Goal: Information Seeking & Learning: Learn about a topic

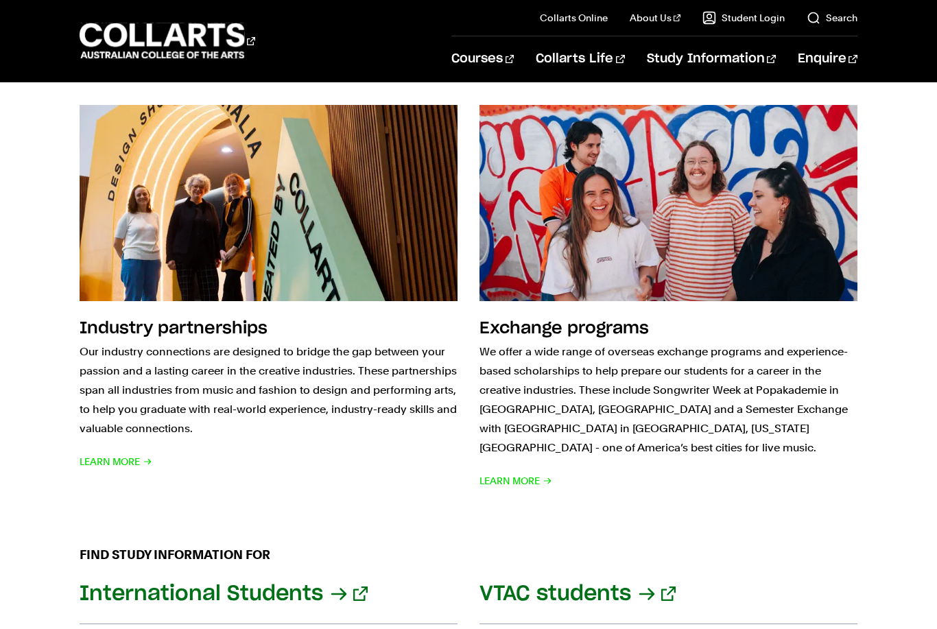
scroll to position [1241, 0]
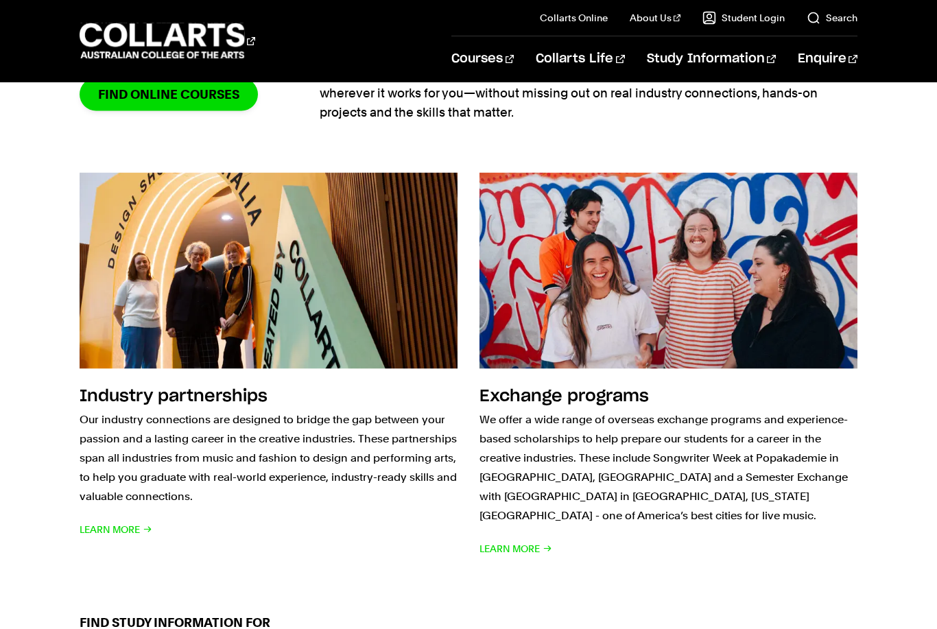
click at [381, 299] on img at bounding box center [269, 271] width 378 height 196
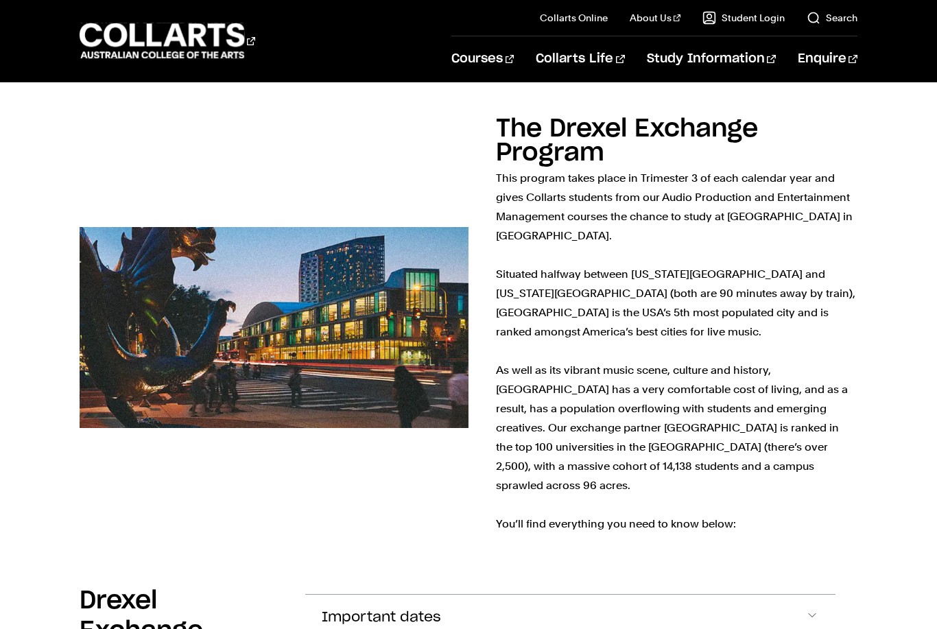
scroll to position [286, 0]
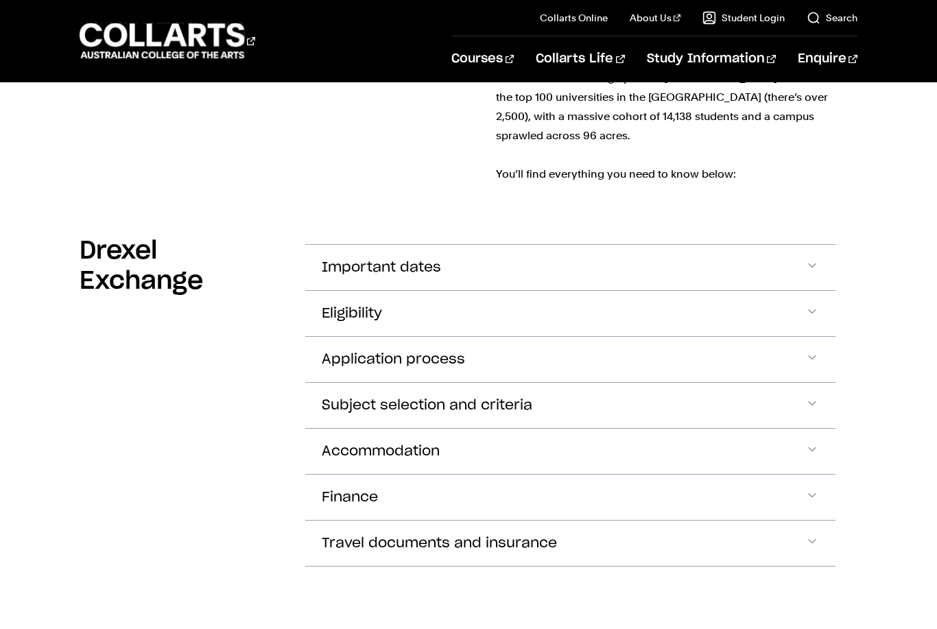
click at [472, 429] on button "Accommodation" at bounding box center [570, 451] width 530 height 45
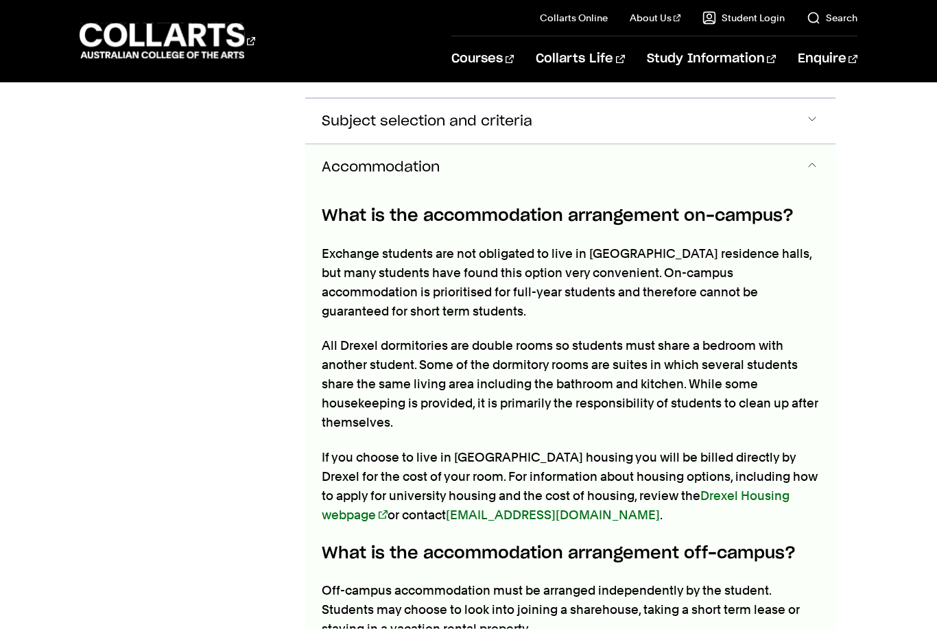
click at [566, 145] on button "Accommodation" at bounding box center [570, 167] width 530 height 45
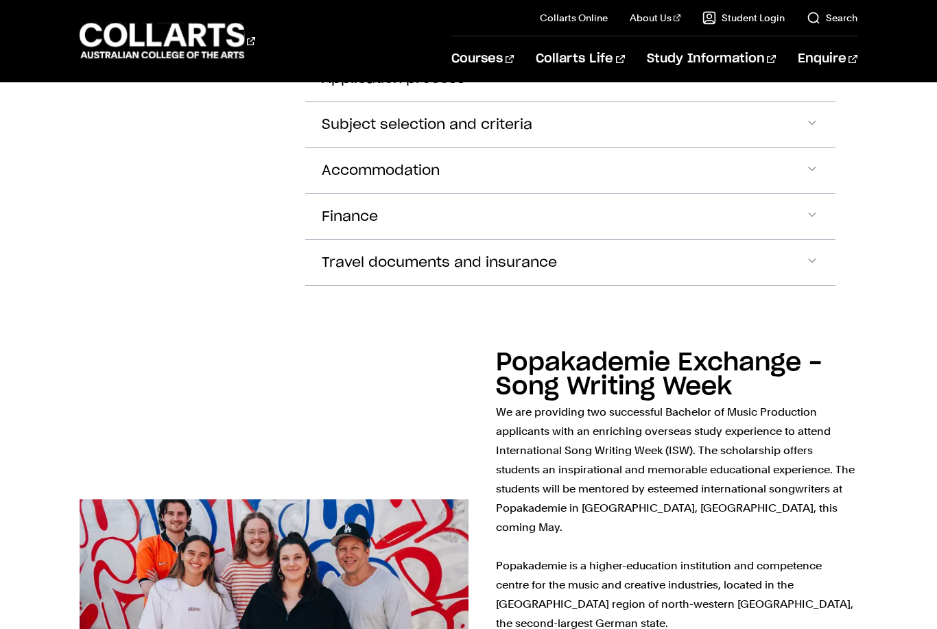
click at [526, 148] on button "Accommodation" at bounding box center [570, 170] width 530 height 45
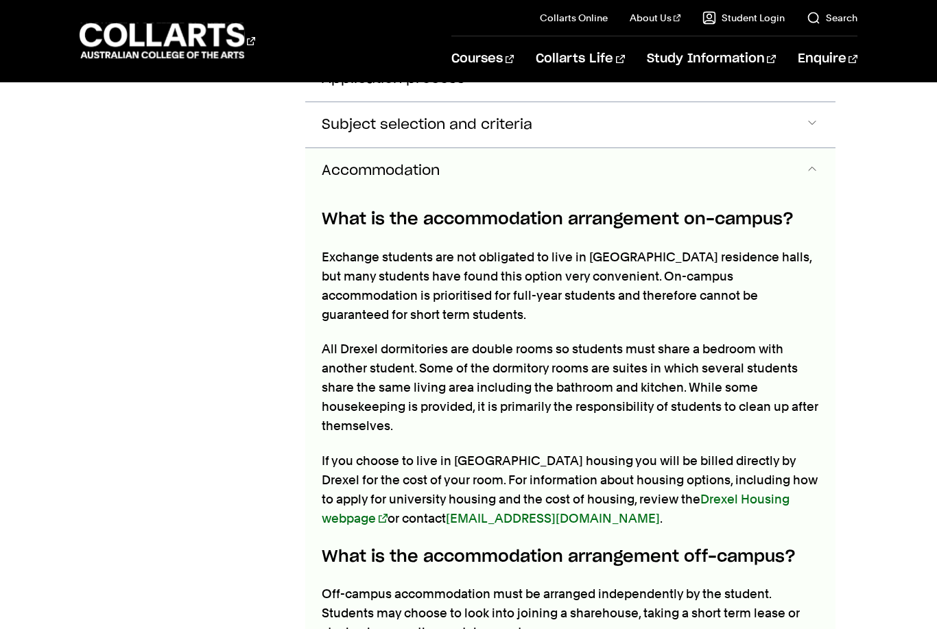
scroll to position [918, 0]
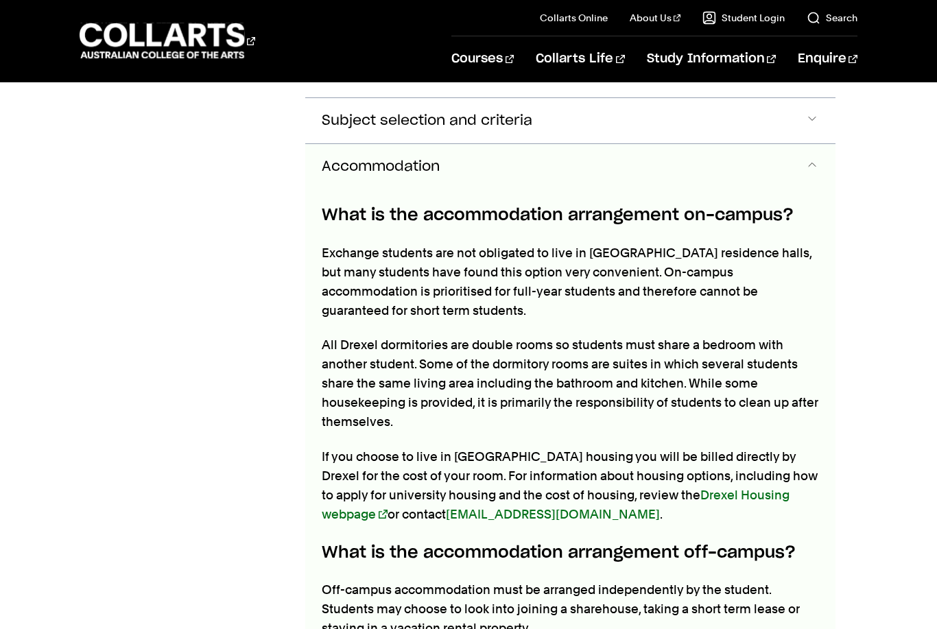
click at [510, 156] on button "Accommodation" at bounding box center [570, 166] width 530 height 45
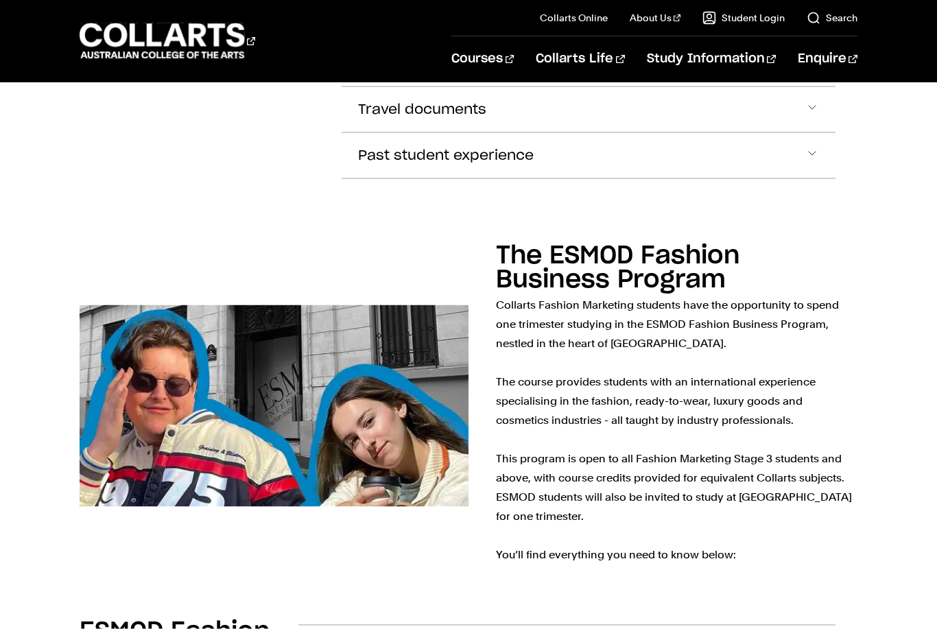
scroll to position [2866, 0]
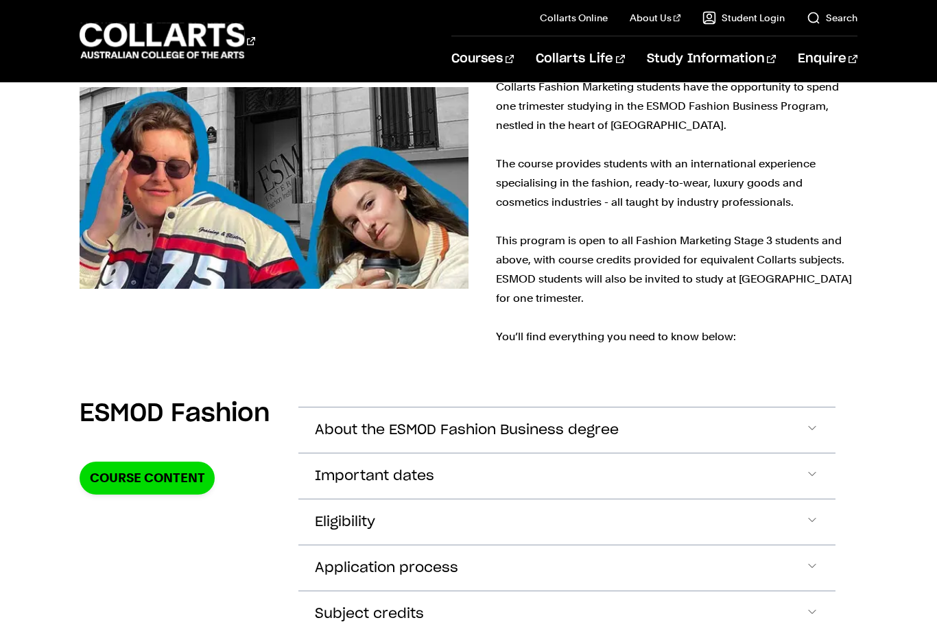
click at [714, 454] on button "Important dates" at bounding box center [566, 476] width 537 height 45
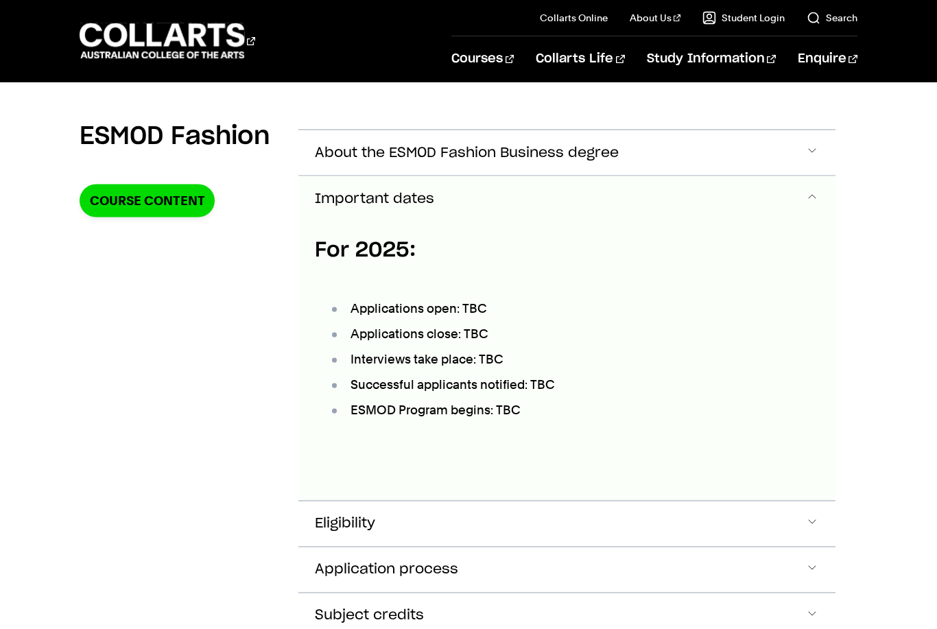
scroll to position [3373, 0]
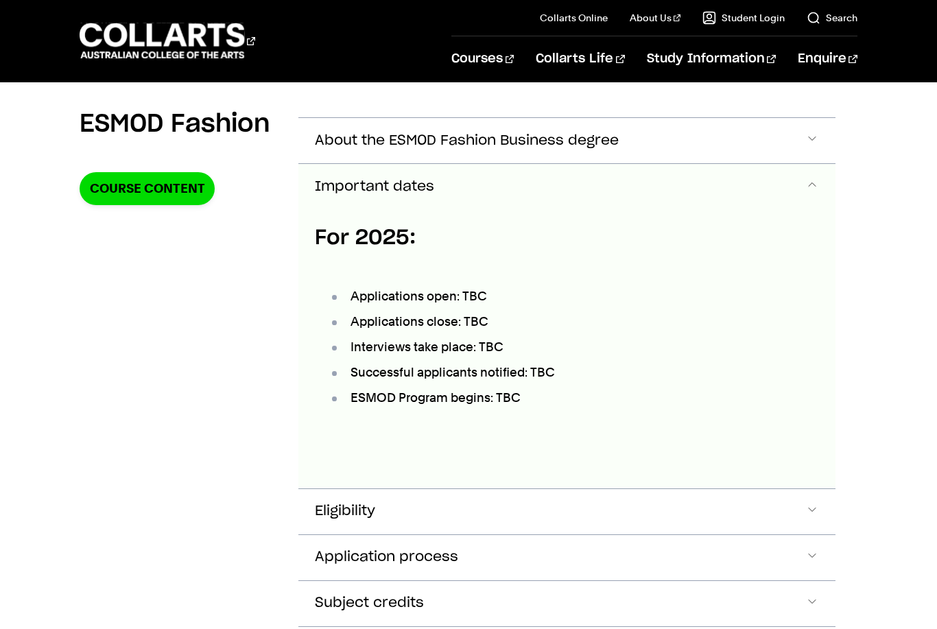
click at [819, 164] on button "Important dates" at bounding box center [566, 186] width 537 height 45
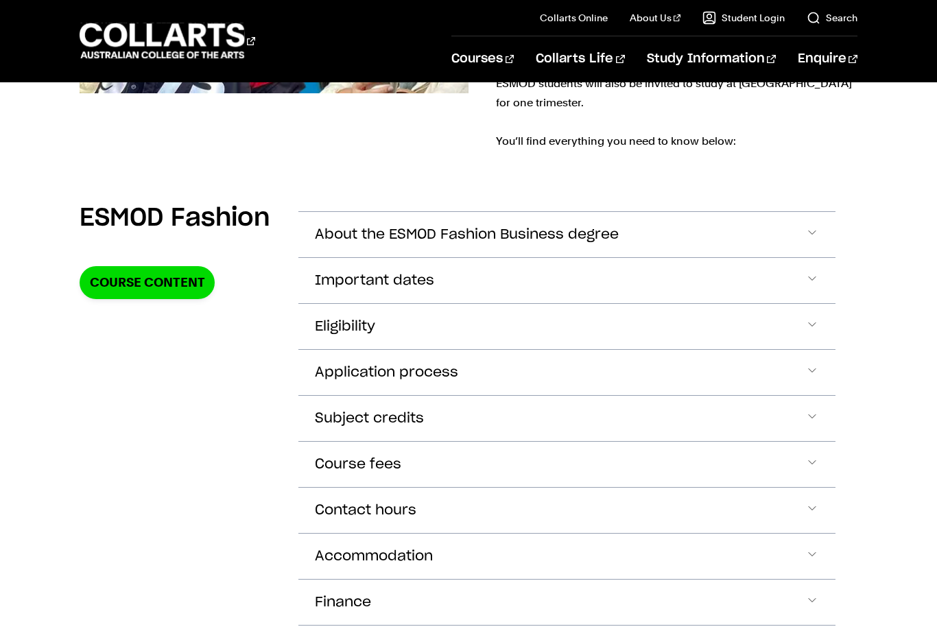
click at [535, 396] on button "Subject credits" at bounding box center [566, 418] width 537 height 45
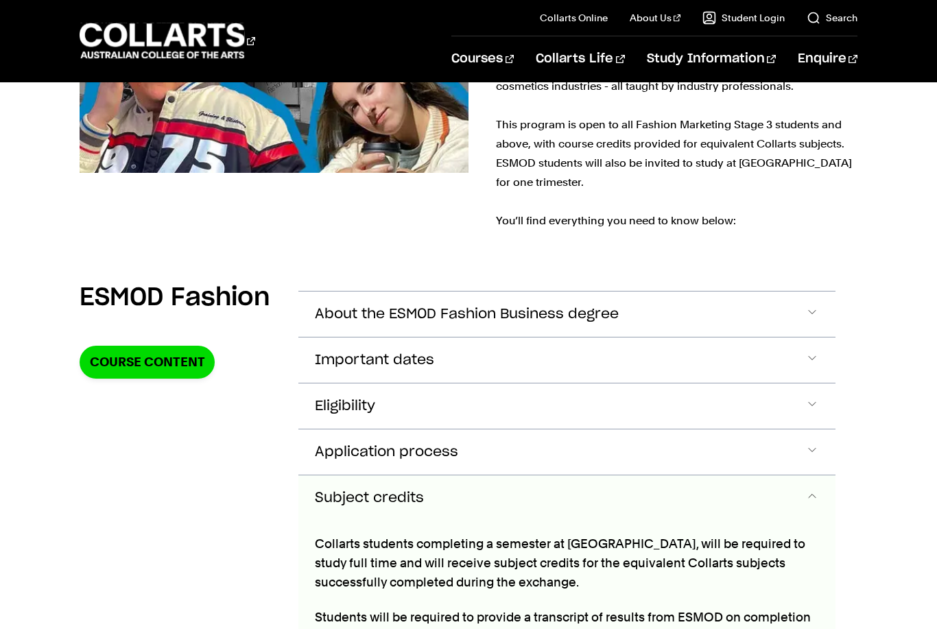
scroll to position [3199, 0]
click at [524, 307] on span "About the ESMOD Fashion Business degree" at bounding box center [467, 315] width 304 height 16
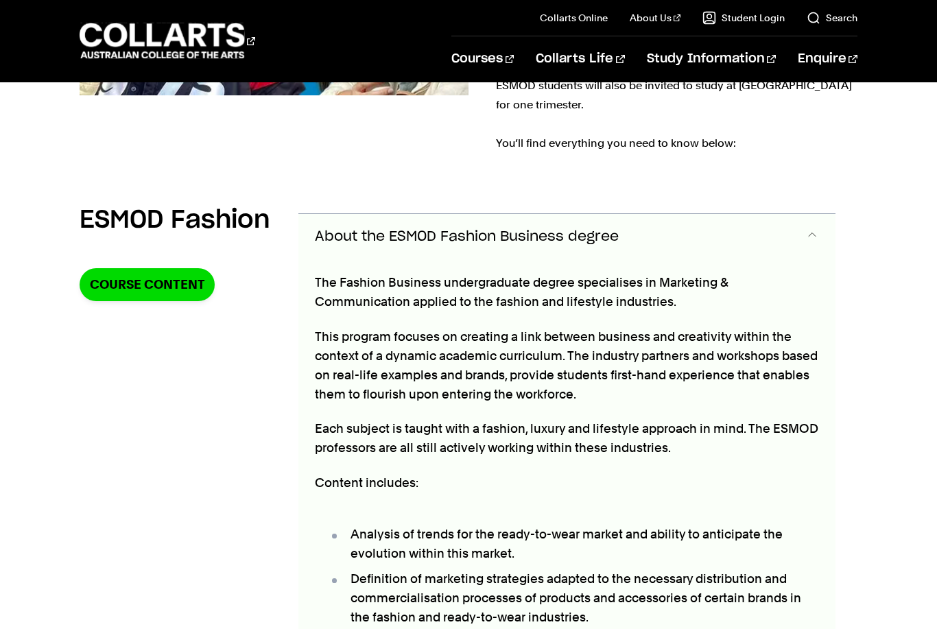
scroll to position [3285, 0]
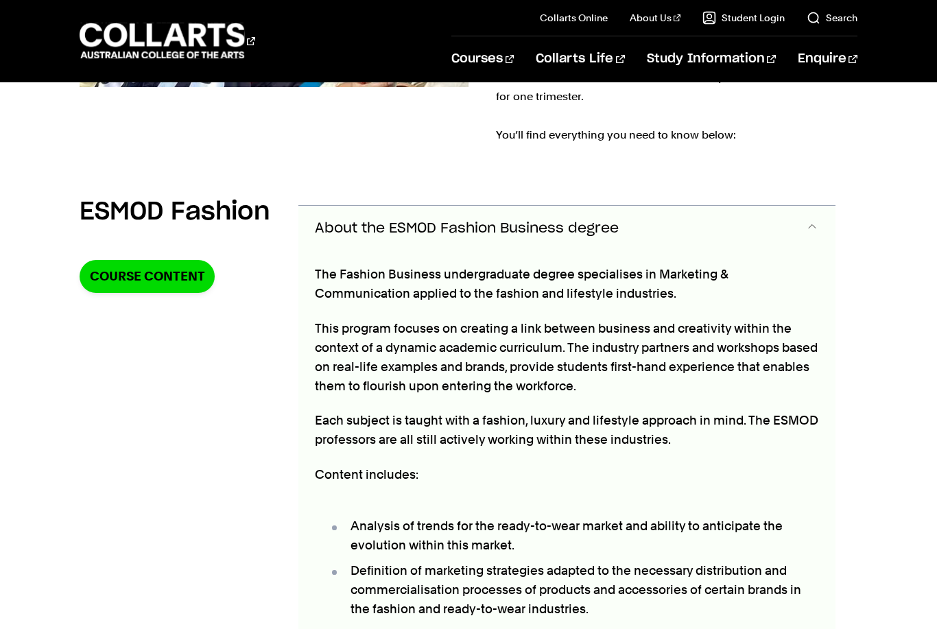
click at [550, 206] on button "About the ESMOD Fashion Business degree" at bounding box center [566, 228] width 537 height 45
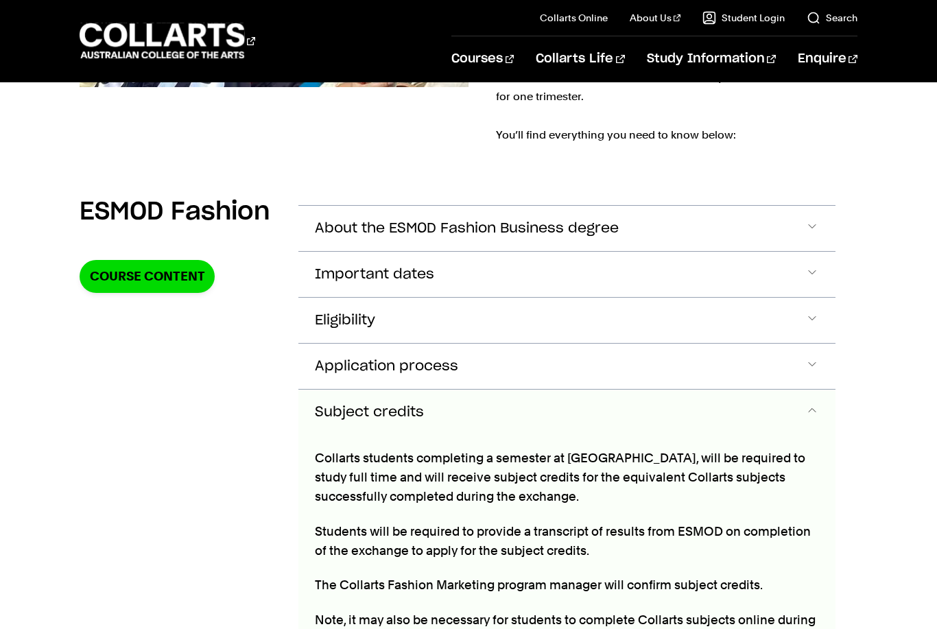
click at [526, 252] on button "Important dates" at bounding box center [566, 274] width 537 height 45
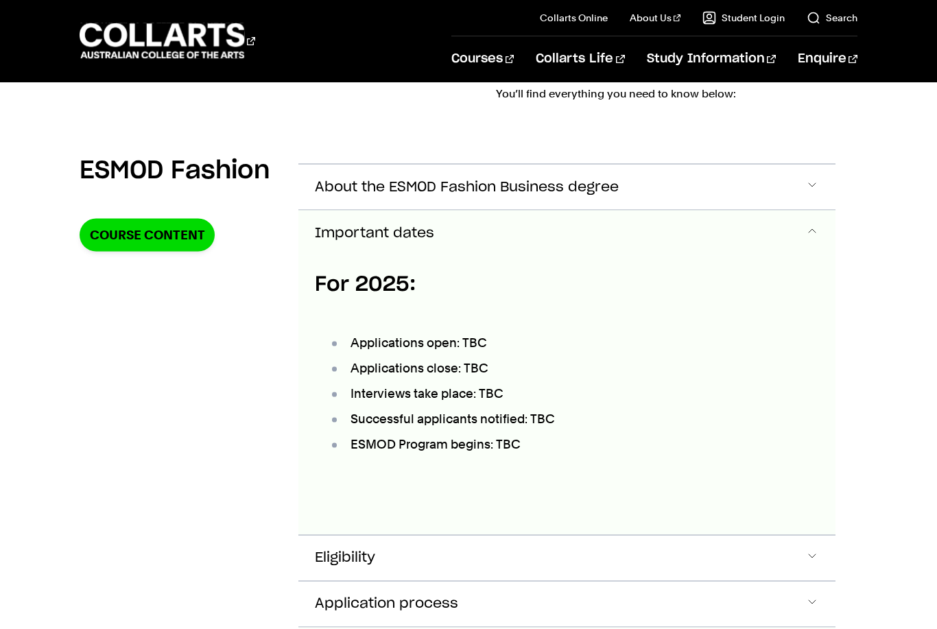
scroll to position [3331, 0]
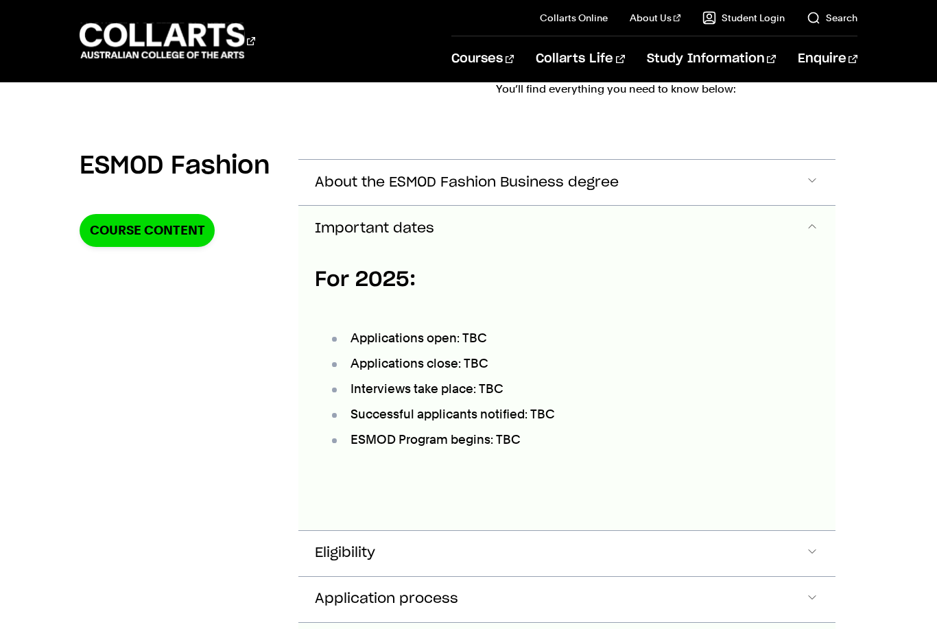
click at [551, 206] on button "Important dates" at bounding box center [566, 228] width 537 height 45
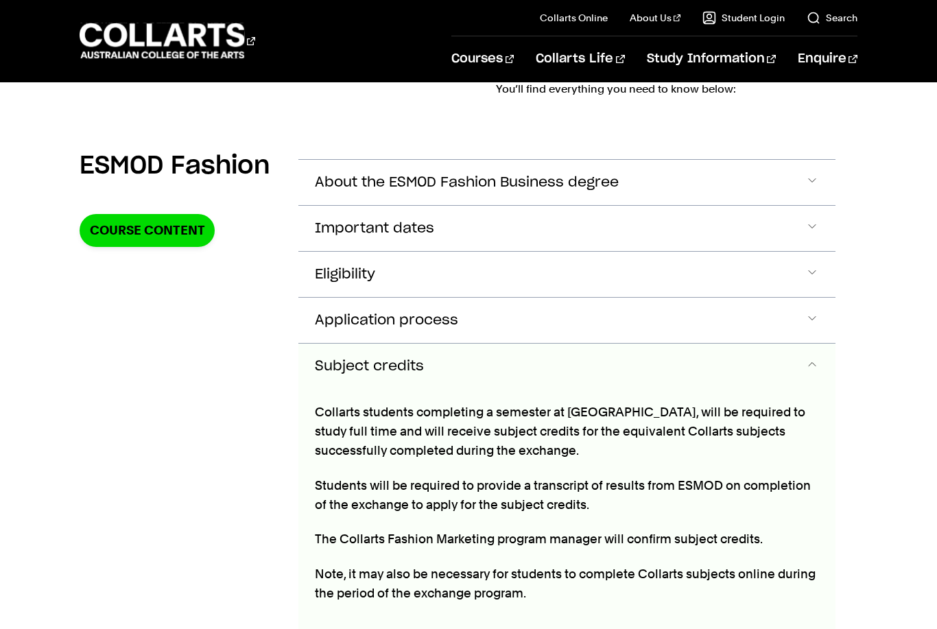
click at [539, 252] on button "Eligibility" at bounding box center [566, 274] width 537 height 45
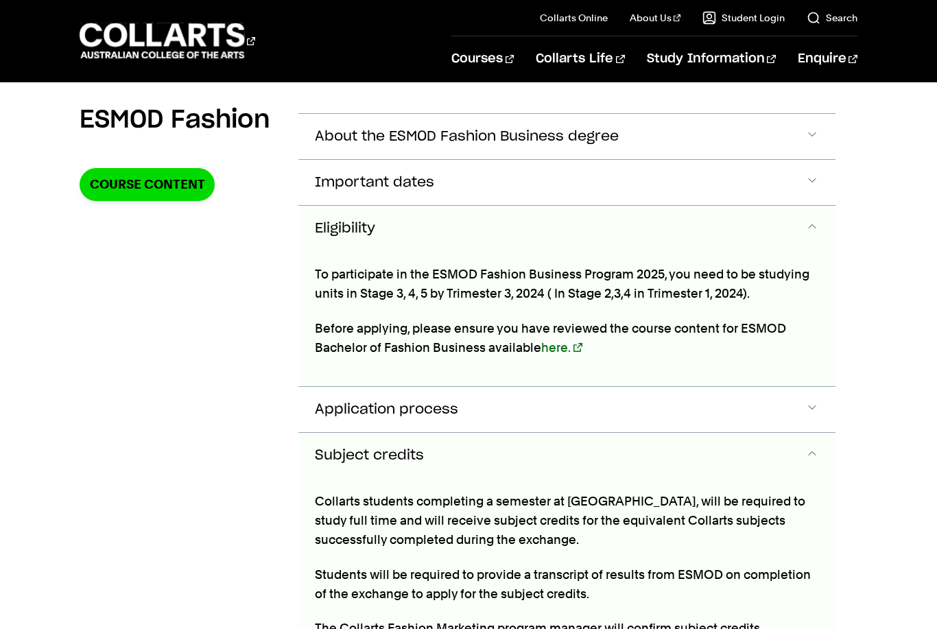
click at [552, 206] on button "Eligibility" at bounding box center [566, 228] width 537 height 45
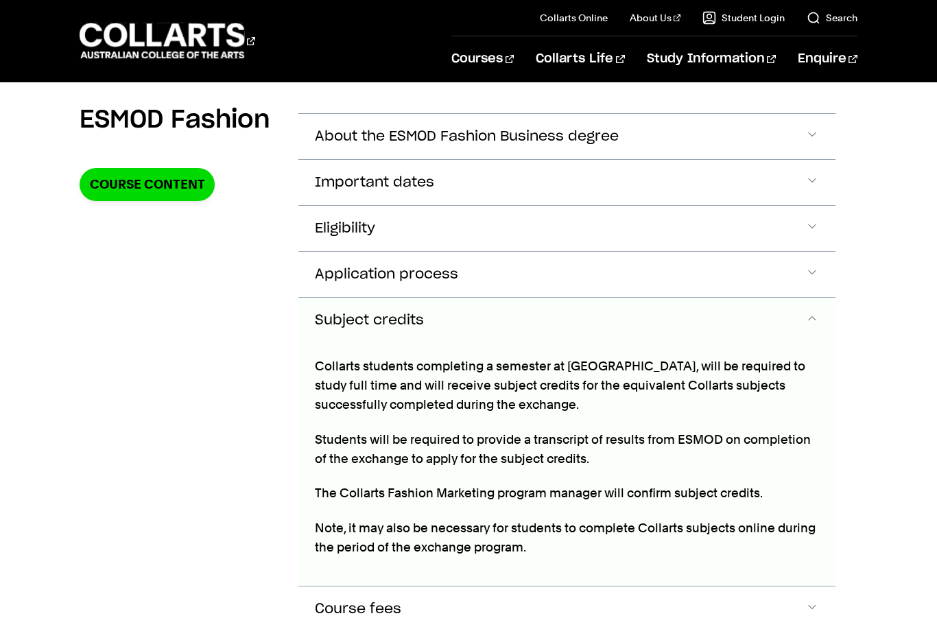
click at [526, 252] on button "Application process" at bounding box center [566, 274] width 537 height 45
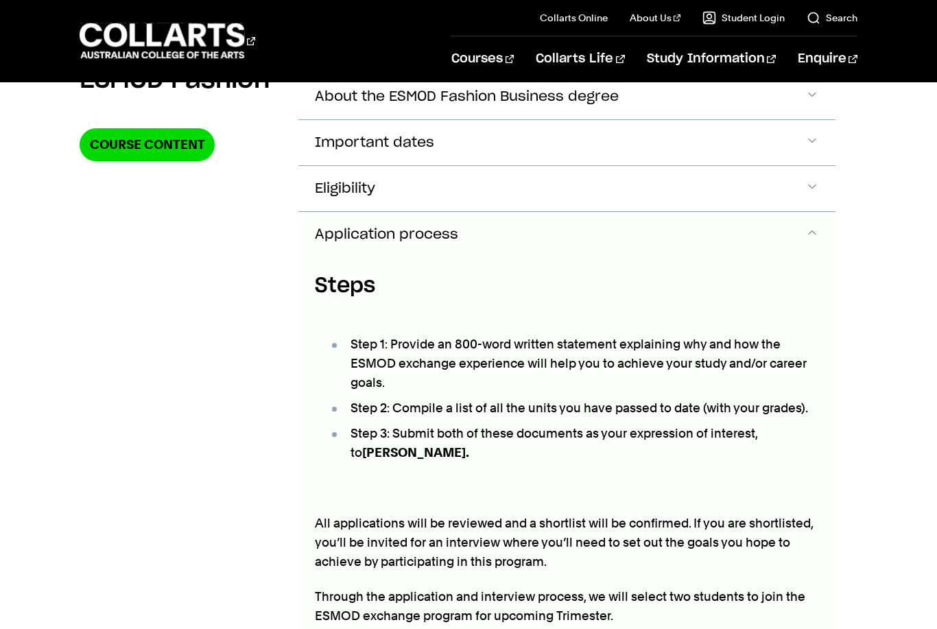
scroll to position [3423, 0]
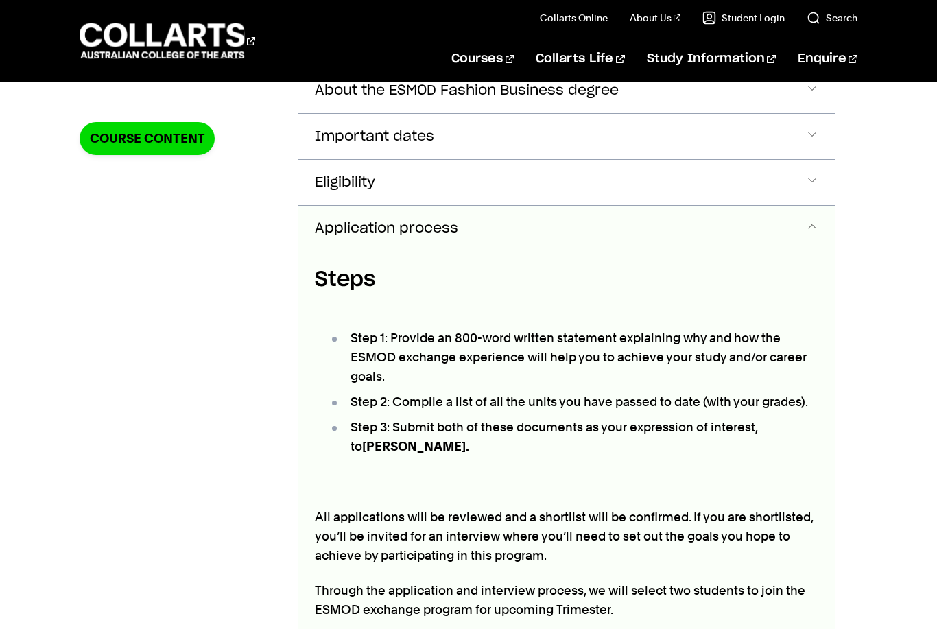
click at [543, 206] on button "Application process" at bounding box center [566, 228] width 537 height 45
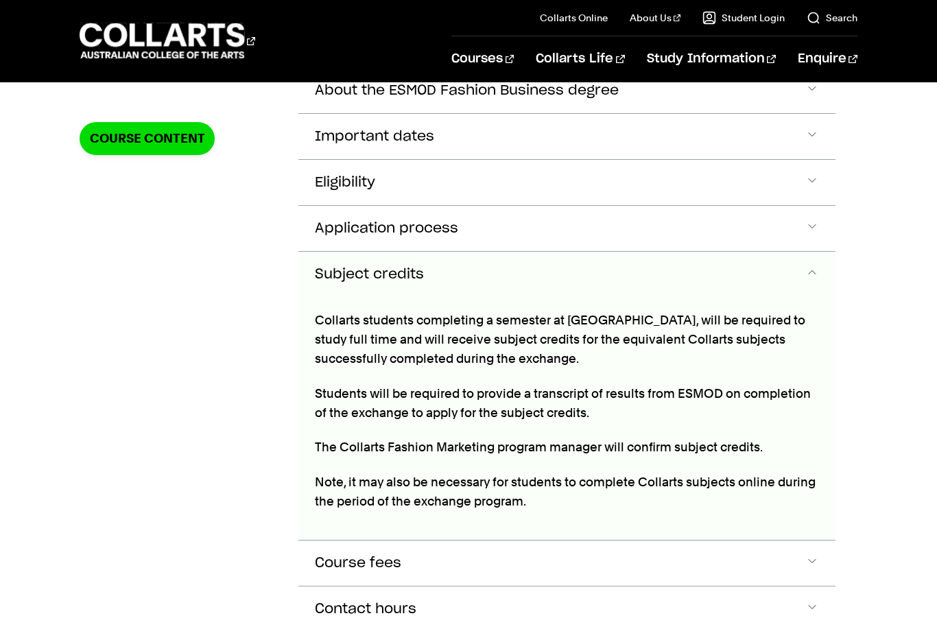
click at [535, 252] on button "Subject credits" at bounding box center [566, 274] width 537 height 45
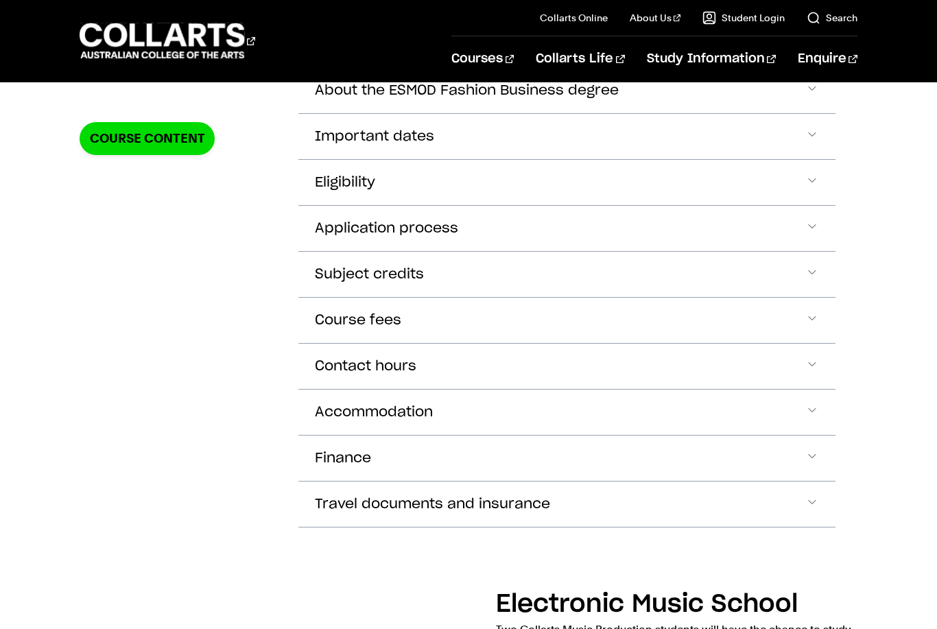
click at [535, 252] on button "Subject credits" at bounding box center [566, 274] width 537 height 45
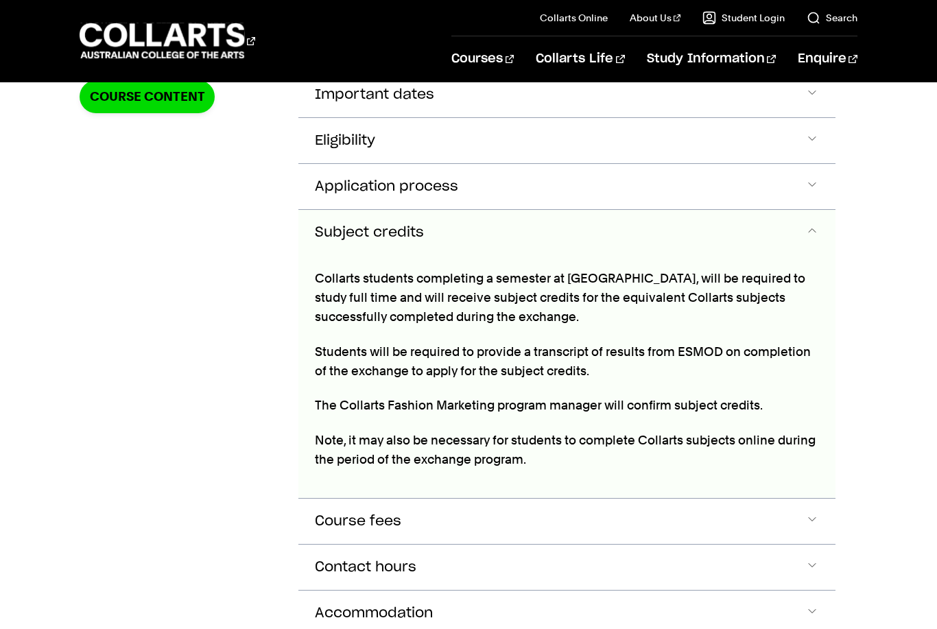
scroll to position [3469, 0]
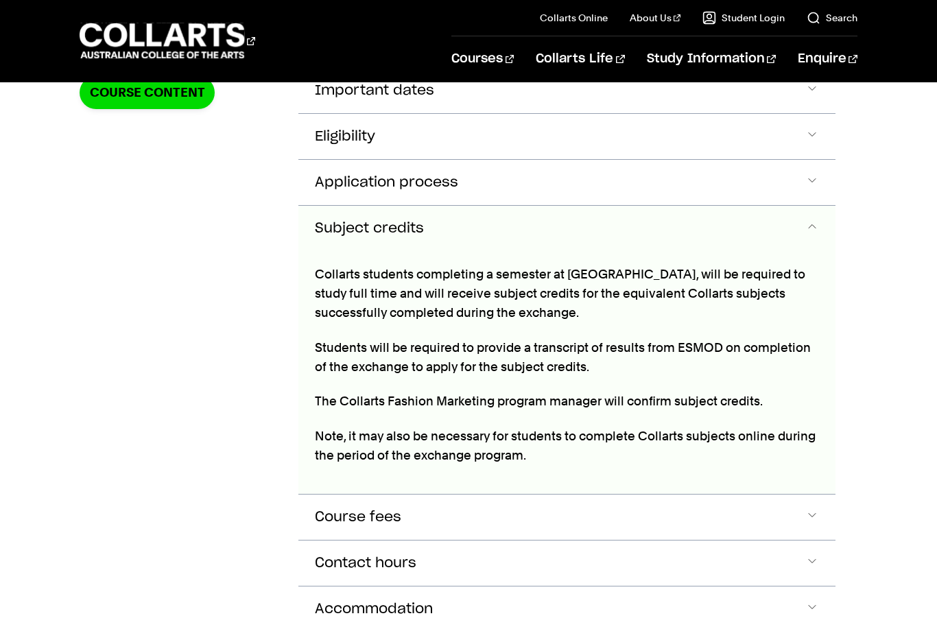
click at [556, 206] on button "Subject credits" at bounding box center [566, 228] width 537 height 45
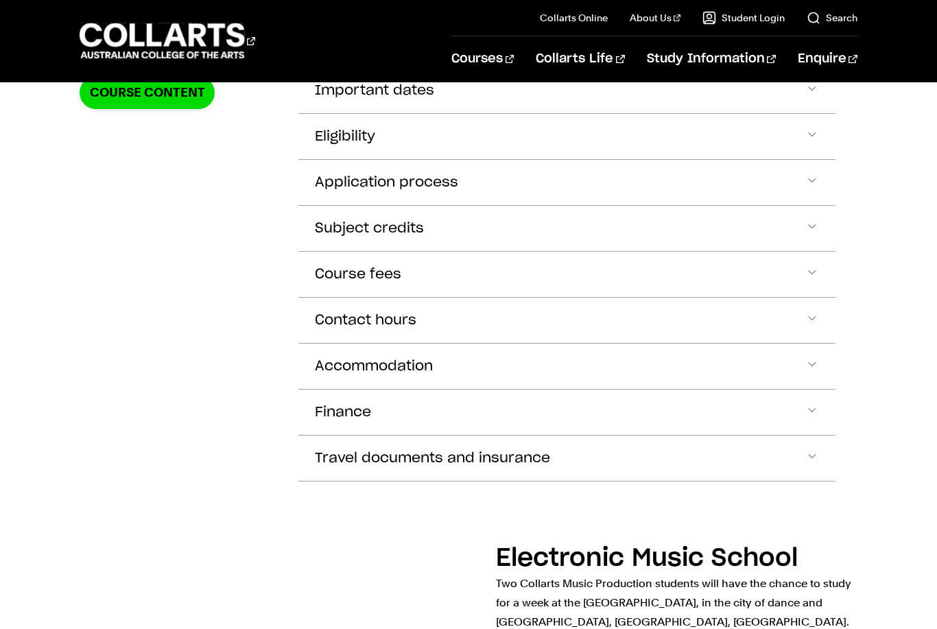
click at [543, 252] on button "Course fees" at bounding box center [566, 274] width 537 height 45
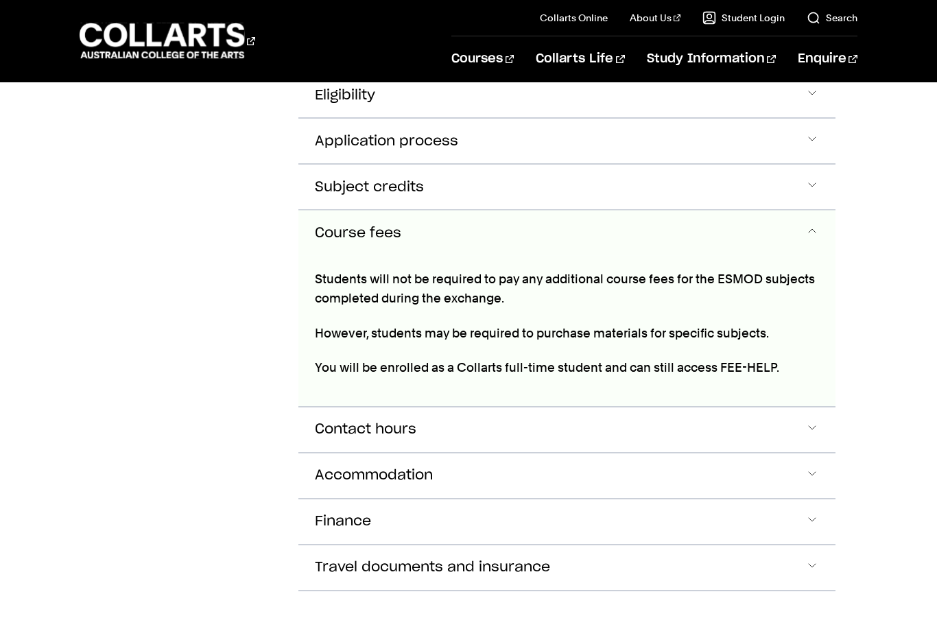
scroll to position [3515, 0]
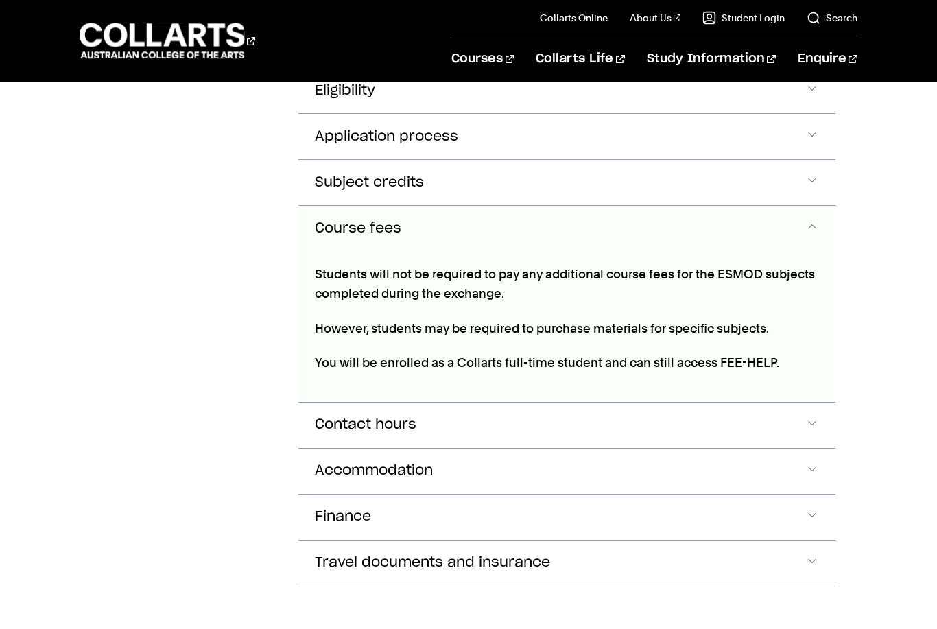
click at [562, 206] on button "Course fees" at bounding box center [566, 228] width 537 height 45
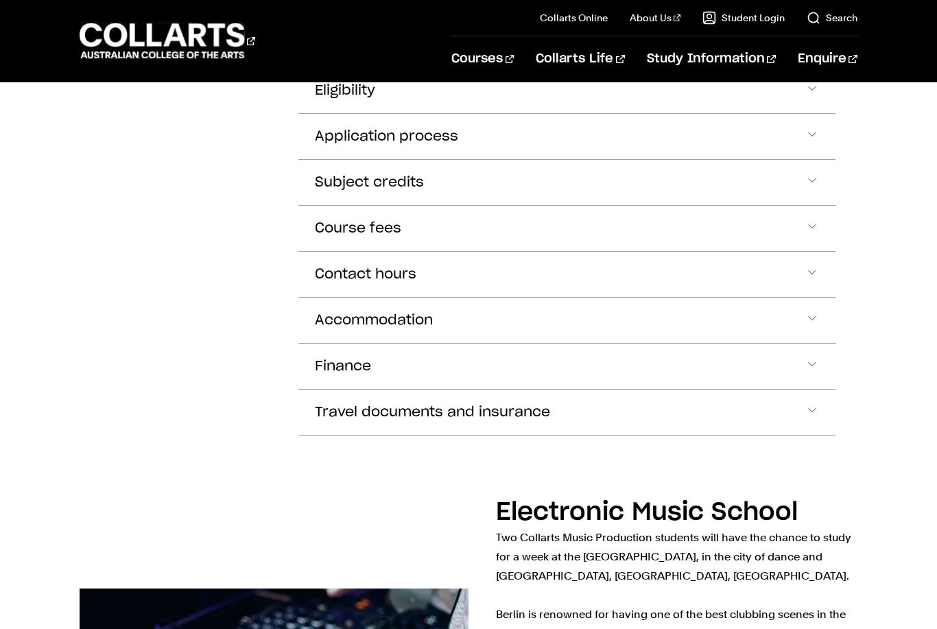
click at [540, 252] on button "Contact hours" at bounding box center [566, 274] width 537 height 45
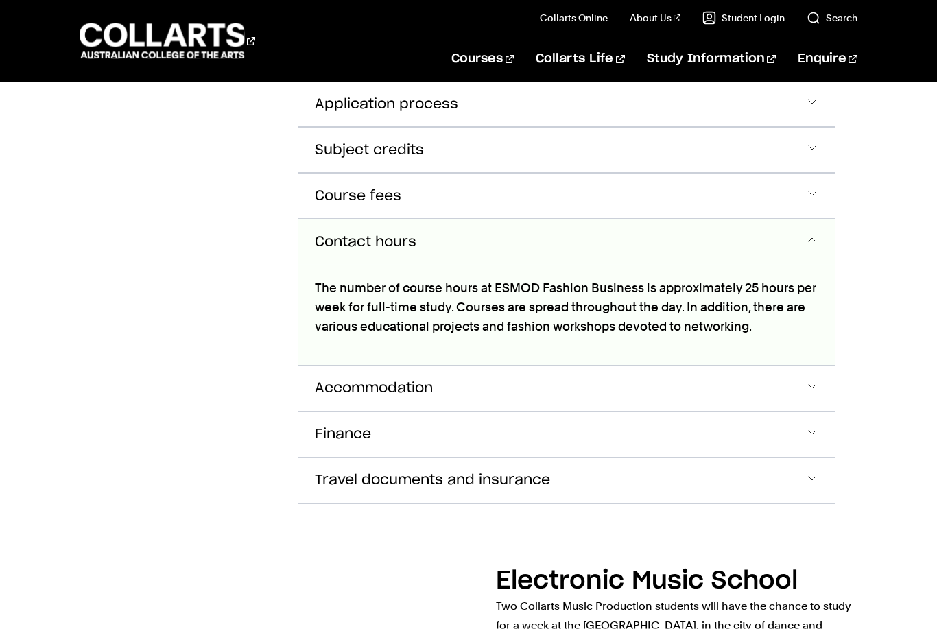
scroll to position [3561, 0]
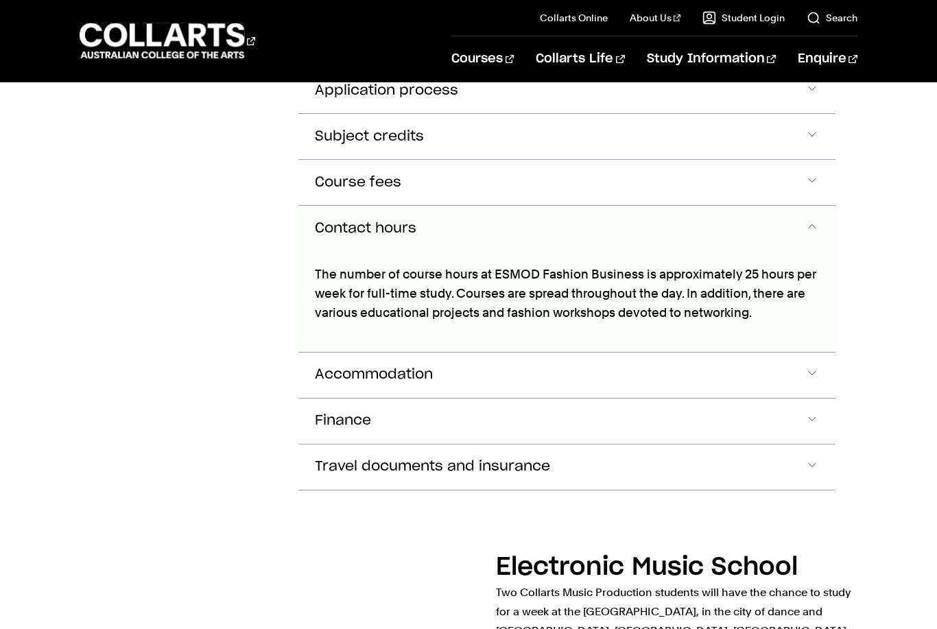
click at [560, 206] on button "Contact hours" at bounding box center [566, 228] width 537 height 45
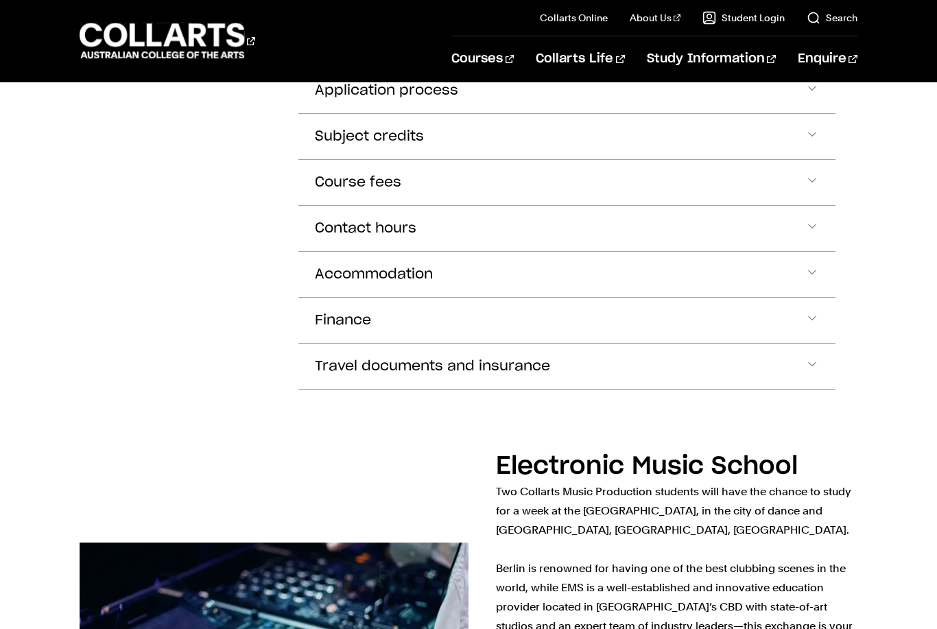
click at [529, 252] on button "Accommodation" at bounding box center [566, 274] width 537 height 45
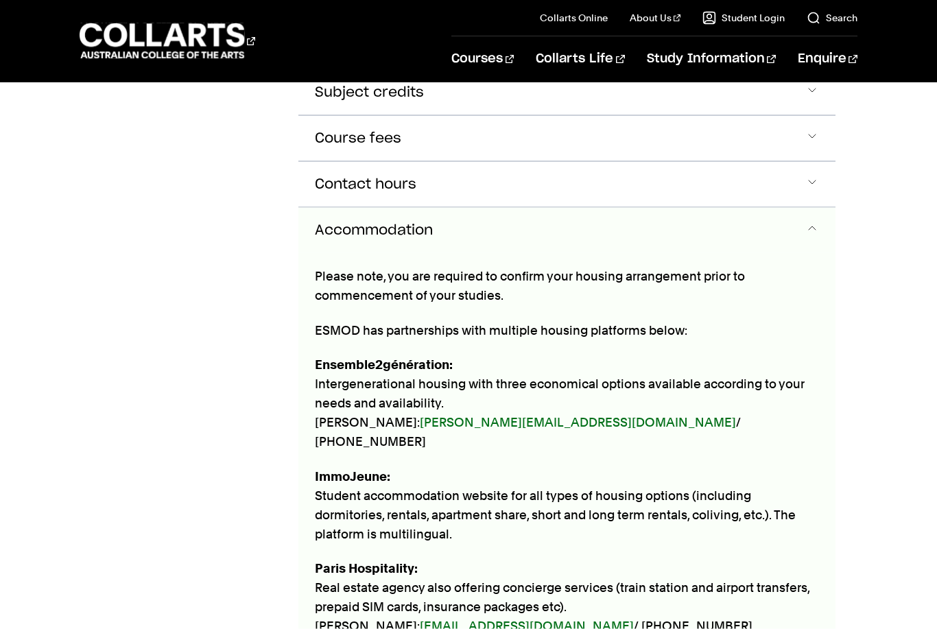
scroll to position [3607, 0]
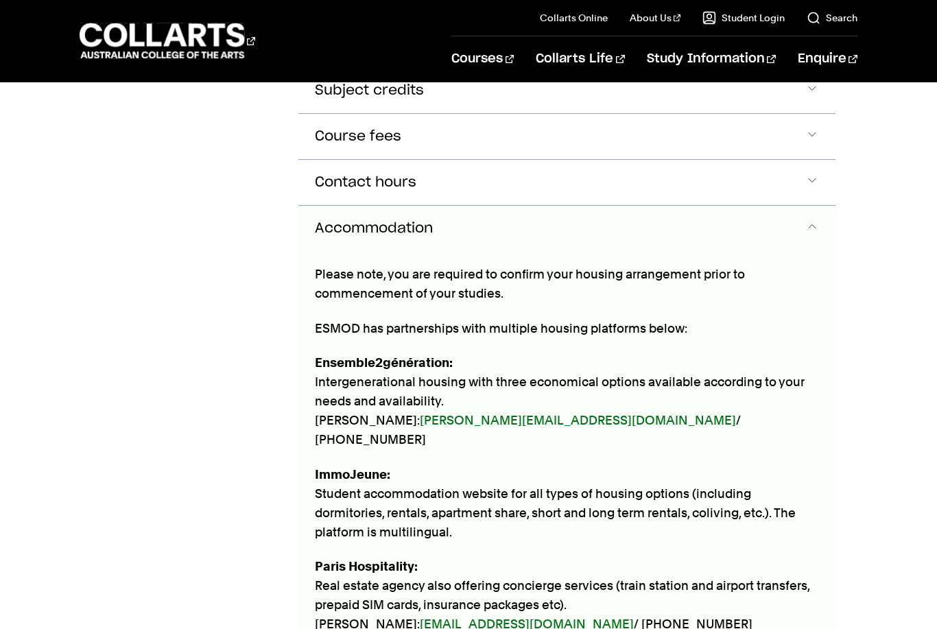
click at [552, 206] on button "Accommodation" at bounding box center [566, 228] width 537 height 45
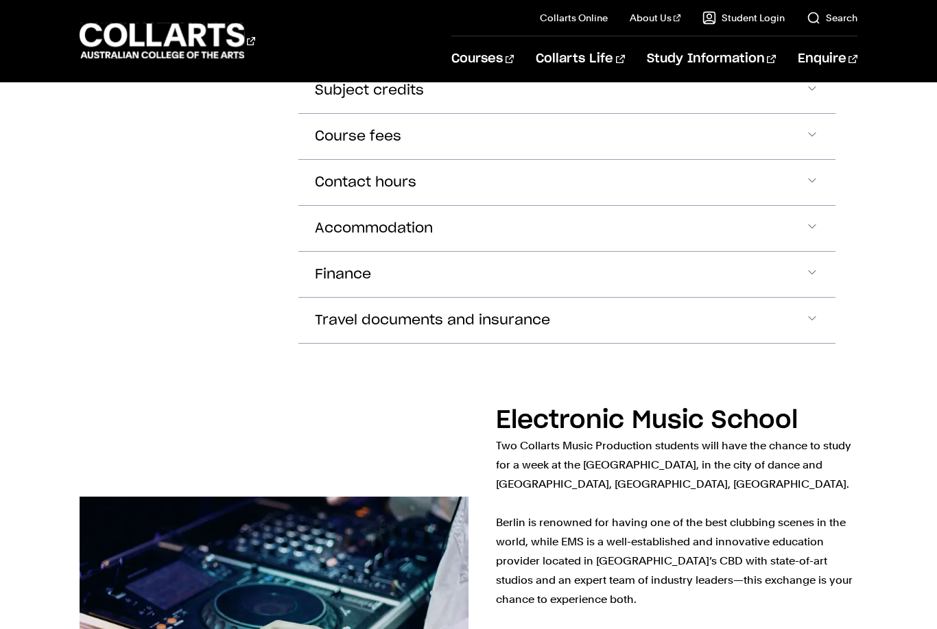
click at [530, 252] on button "Finance" at bounding box center [566, 274] width 537 height 45
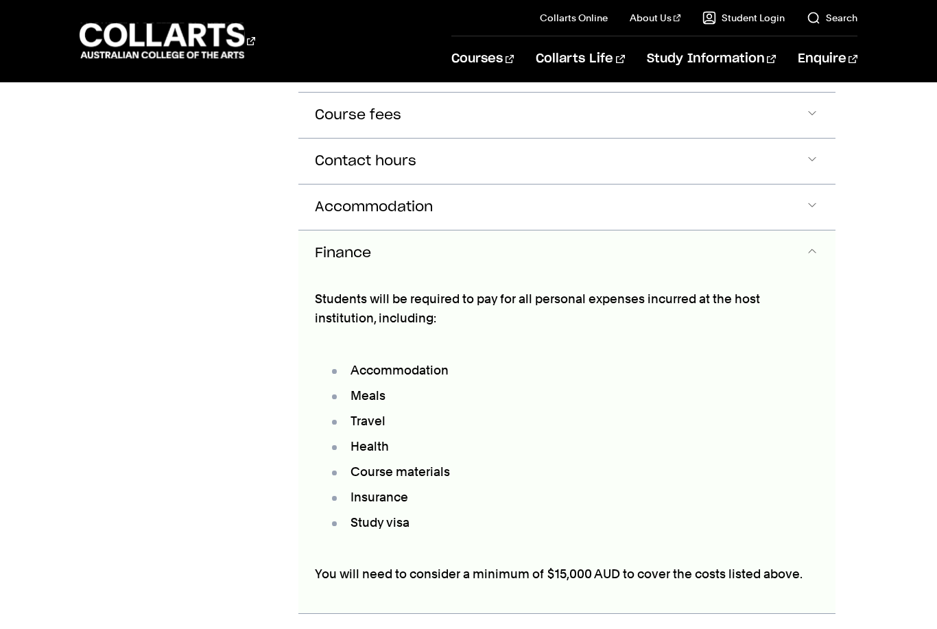
click at [530, 276] on div "Students will be required to pay for all personal expenses incurred at the host…" at bounding box center [566, 445] width 537 height 338
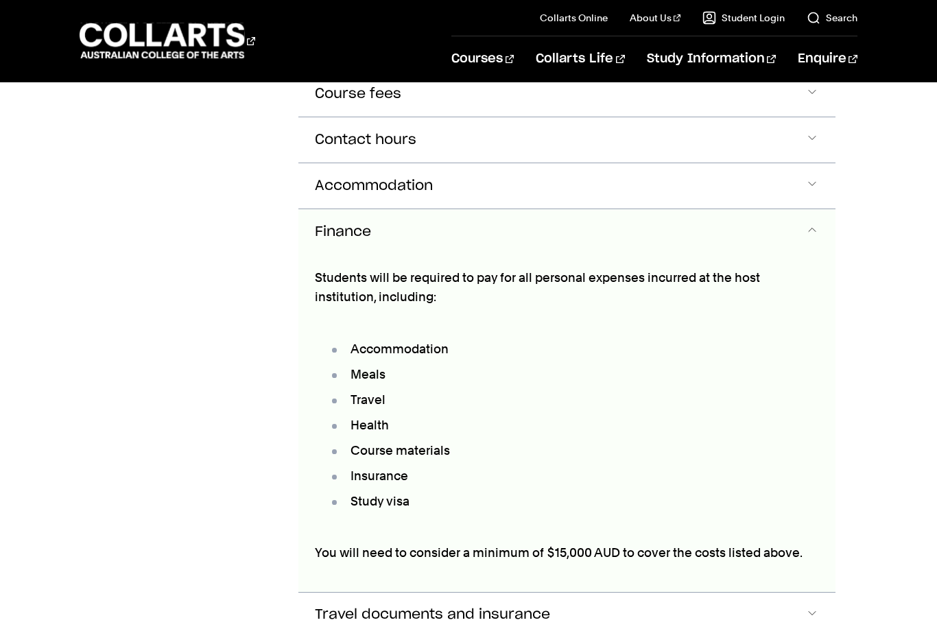
scroll to position [3653, 0]
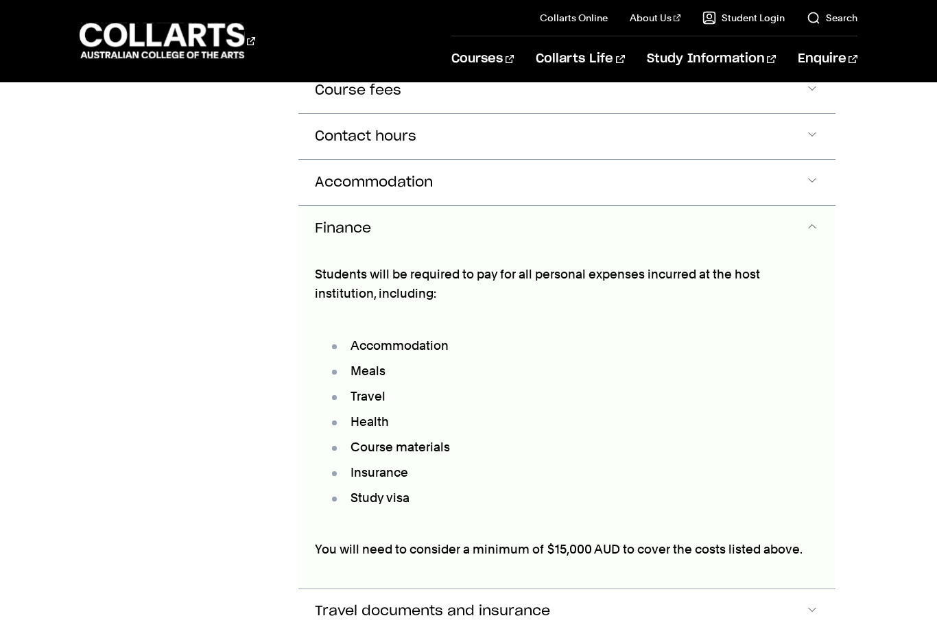
click at [636, 206] on button "Finance" at bounding box center [566, 228] width 537 height 45
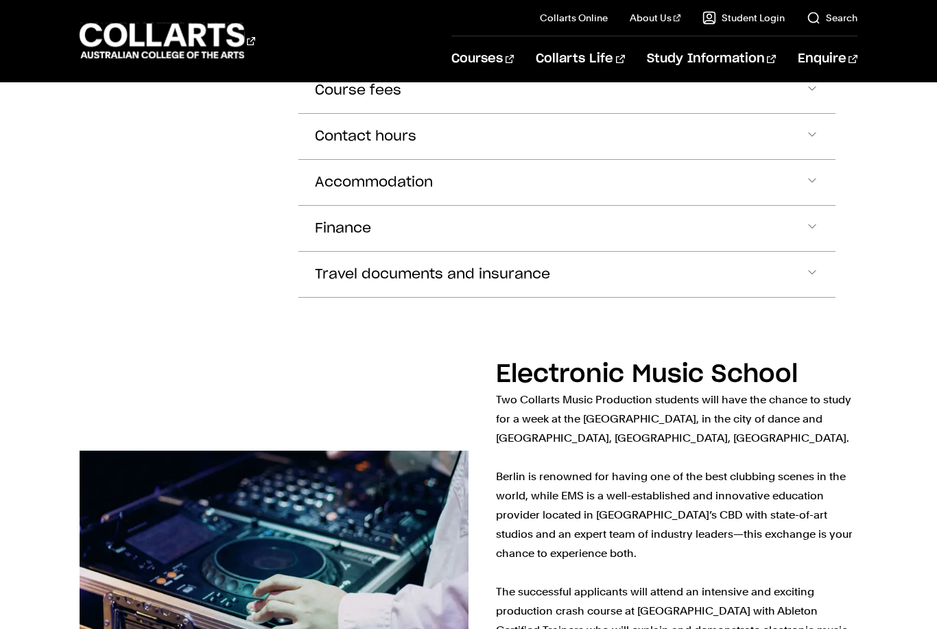
click at [594, 252] on button "Travel documents and insurance" at bounding box center [566, 274] width 537 height 45
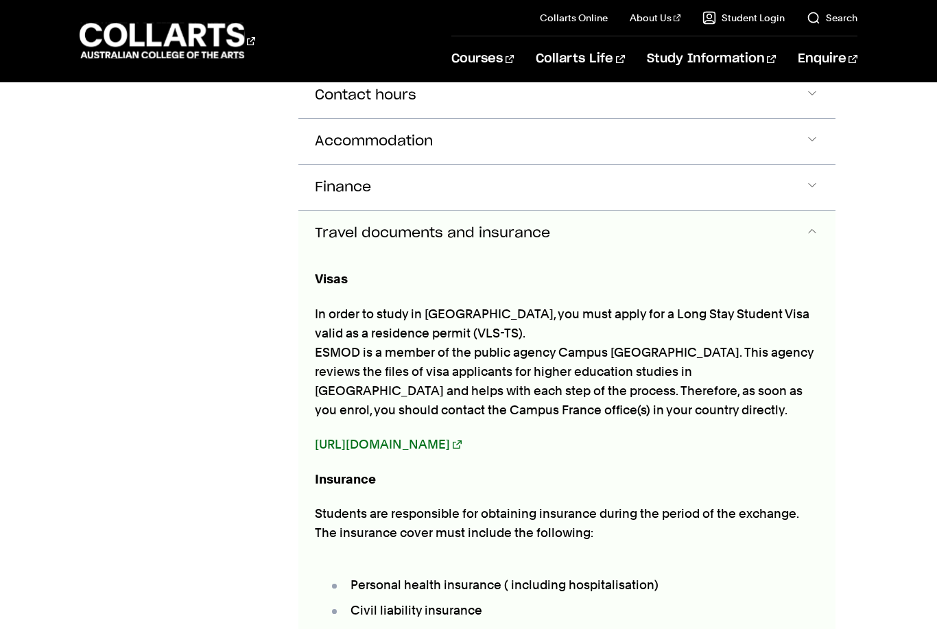
scroll to position [3699, 0]
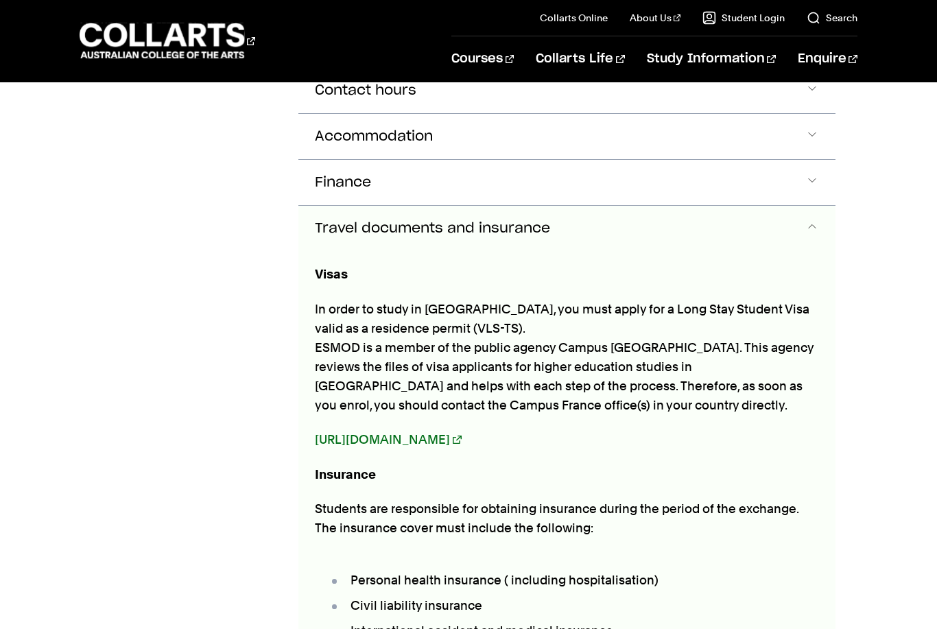
click at [618, 206] on button "Travel documents and insurance" at bounding box center [566, 228] width 537 height 45
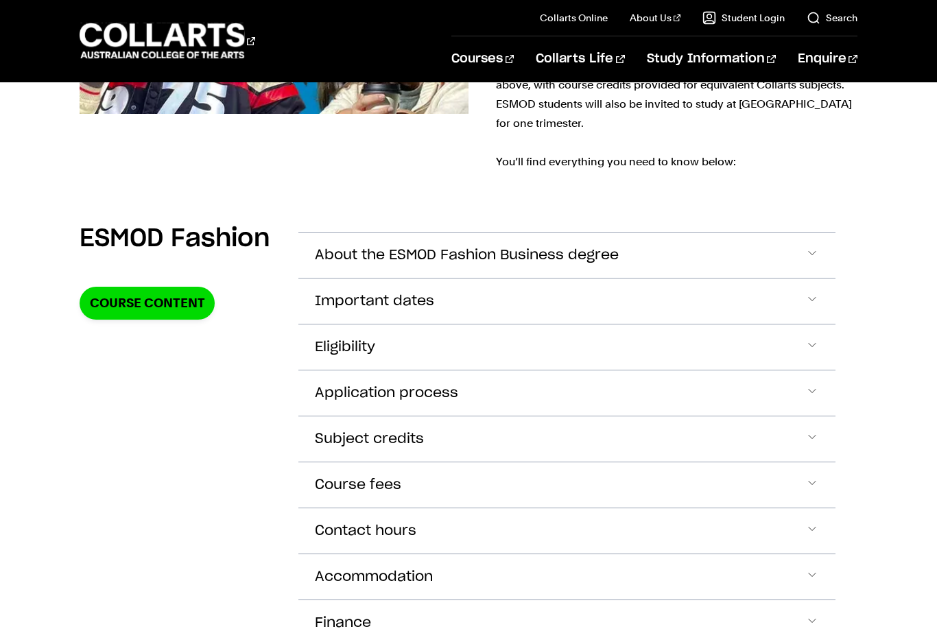
click at [550, 279] on button "Important dates" at bounding box center [566, 301] width 537 height 45
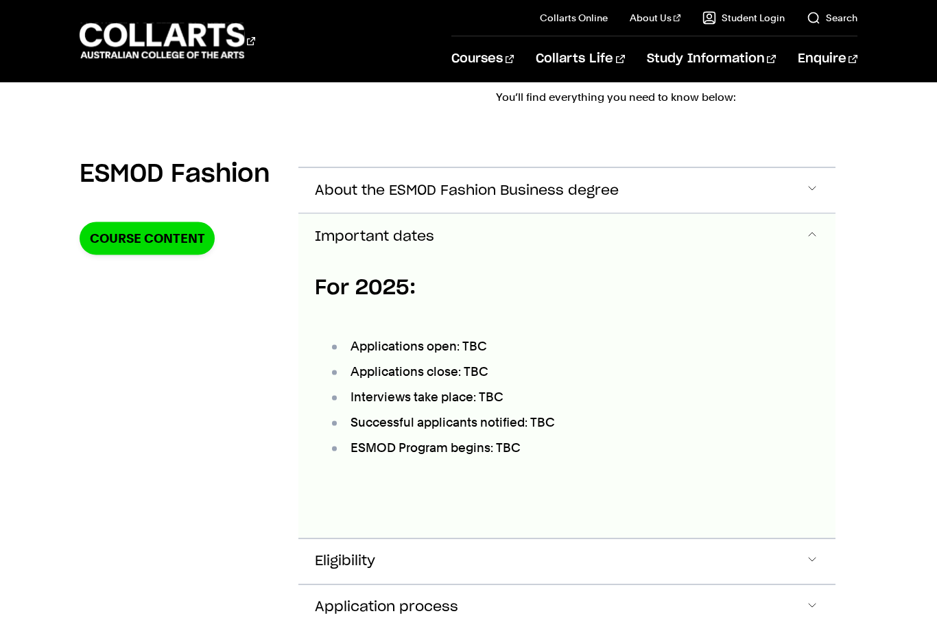
scroll to position [3331, 0]
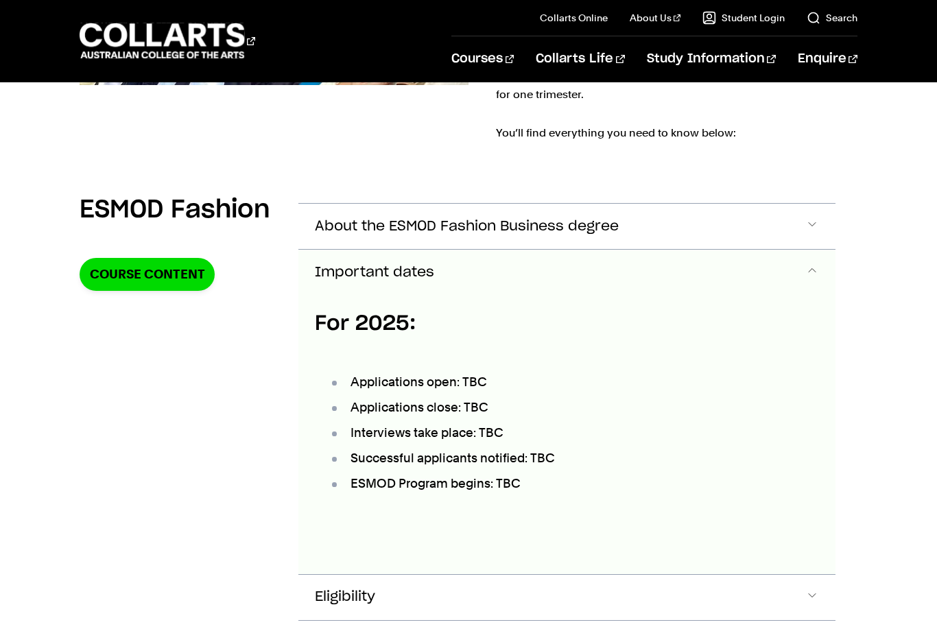
click at [575, 250] on button "Important dates" at bounding box center [566, 272] width 537 height 45
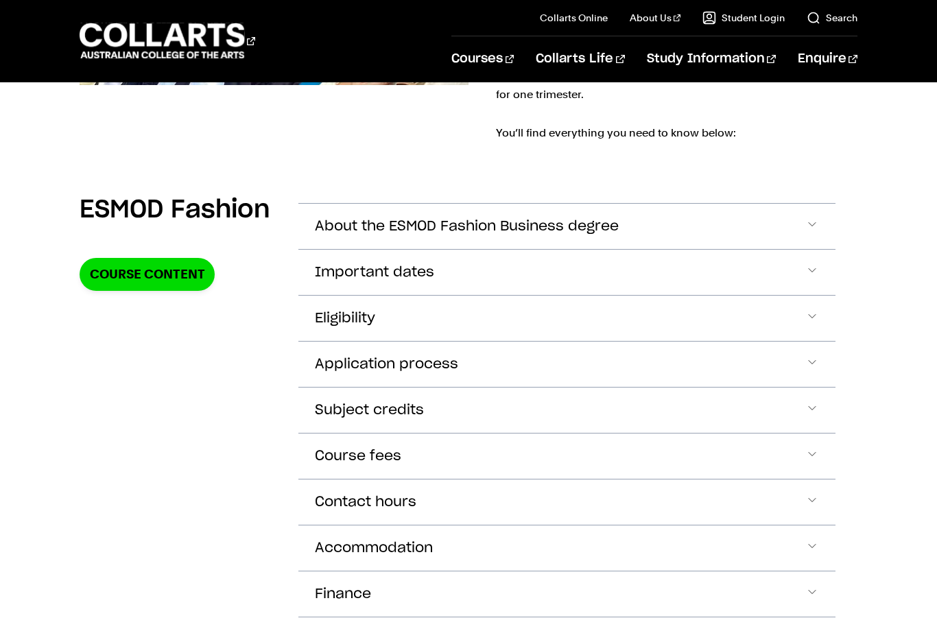
click at [591, 219] on span "About the ESMOD Fashion Business degree" at bounding box center [467, 227] width 304 height 16
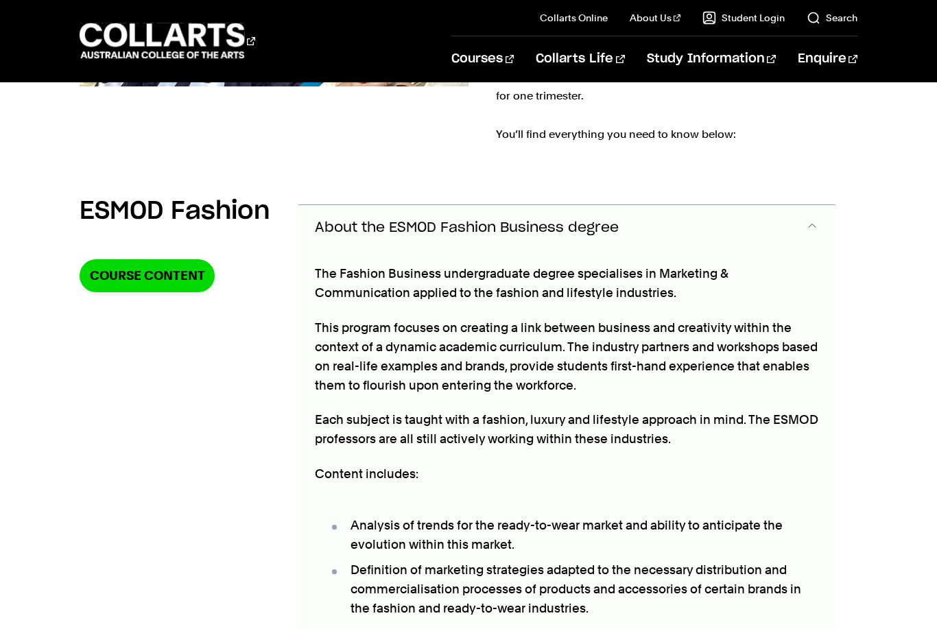
scroll to position [3285, 0]
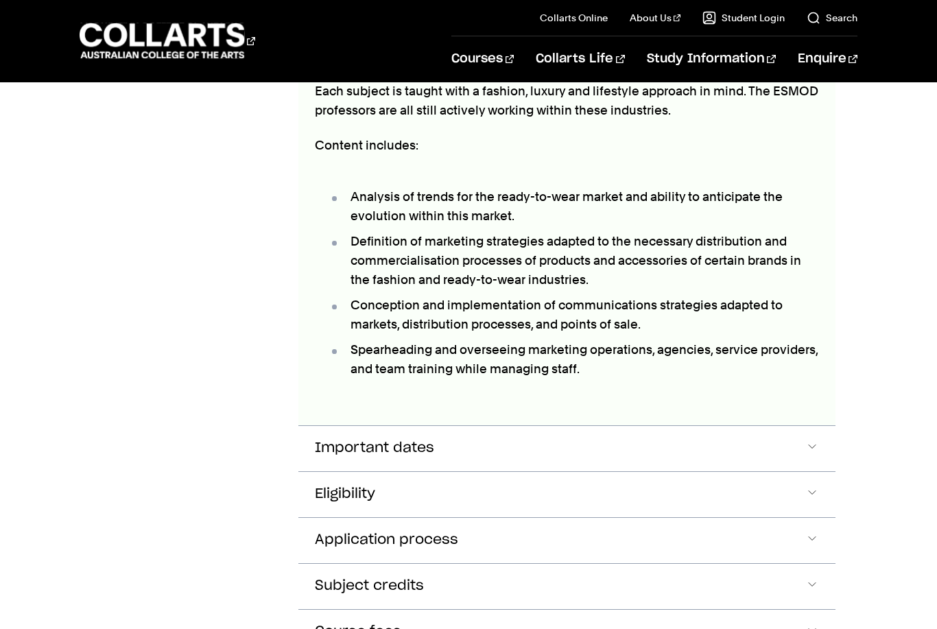
click at [497, 472] on button "Eligibility" at bounding box center [566, 494] width 537 height 45
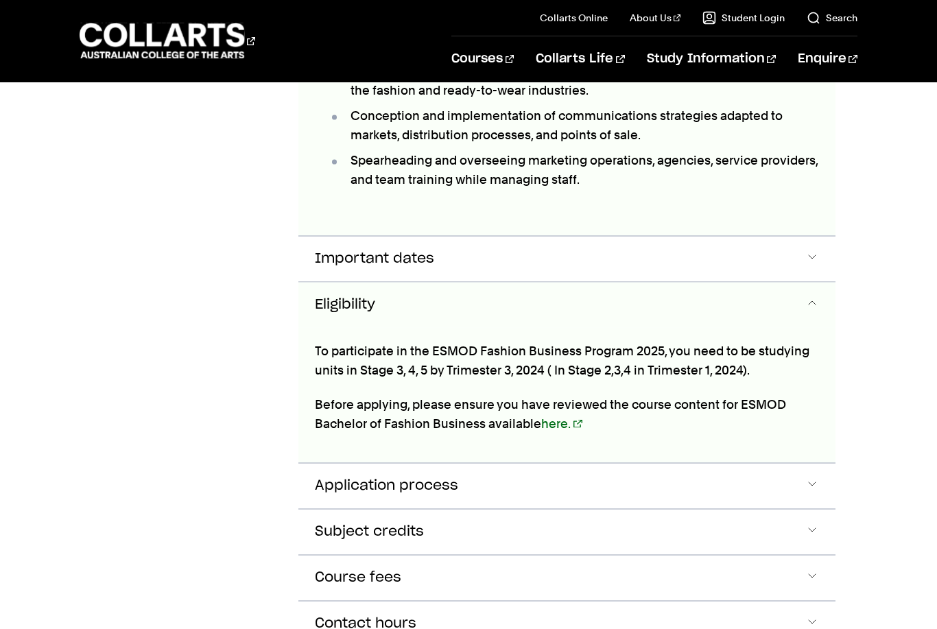
scroll to position [3880, 0]
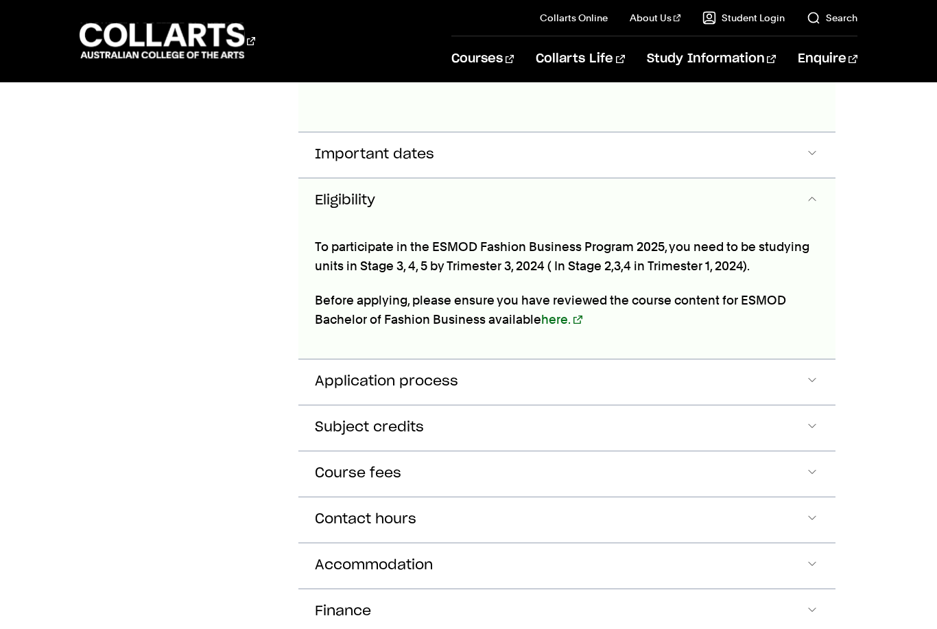
click at [602, 360] on button "Application process" at bounding box center [566, 382] width 537 height 45
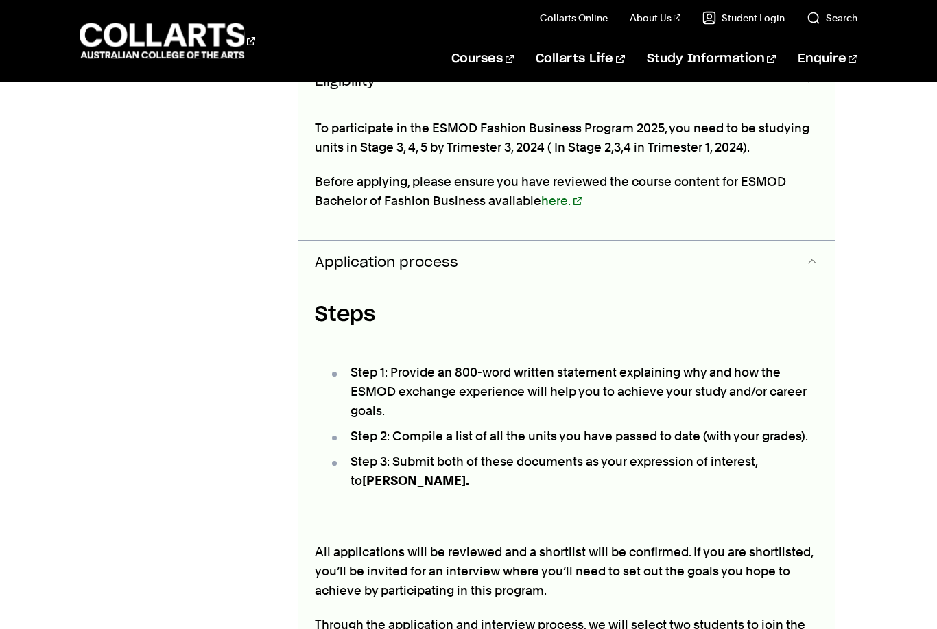
scroll to position [4061, 0]
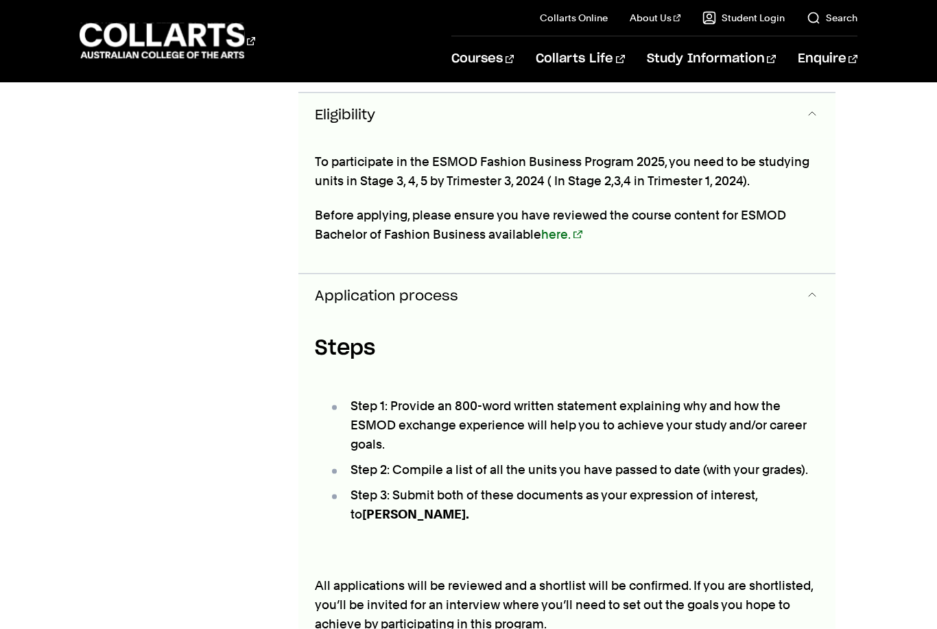
click at [793, 274] on button "Application process" at bounding box center [566, 296] width 537 height 45
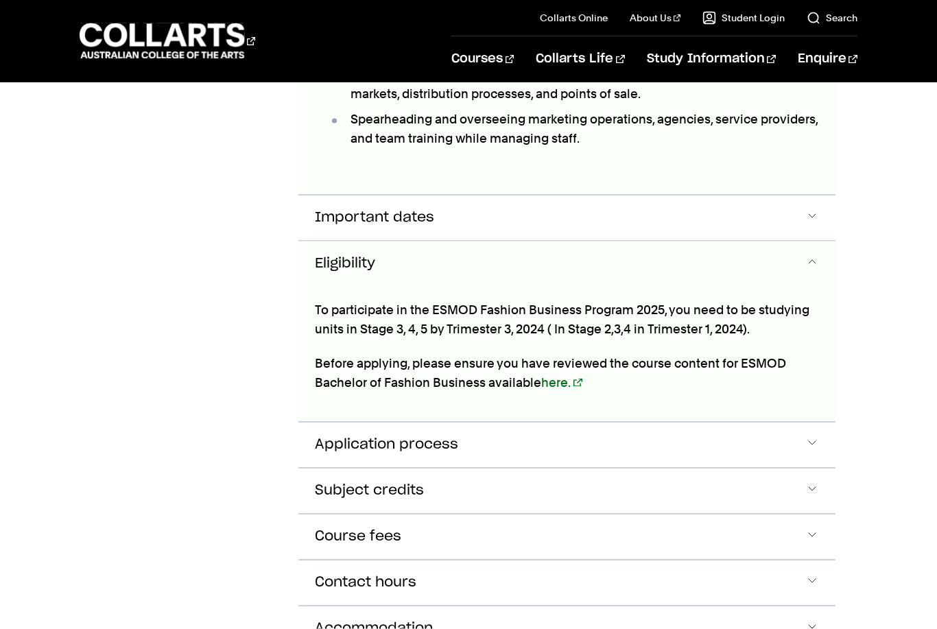
click at [646, 242] on button "Eligibility" at bounding box center [566, 264] width 537 height 45
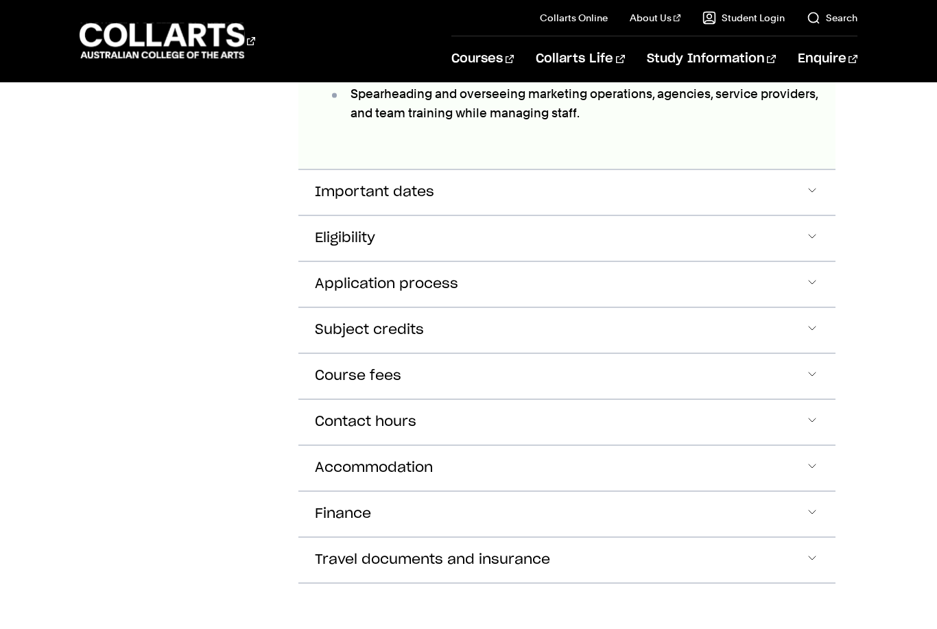
scroll to position [3869, 0]
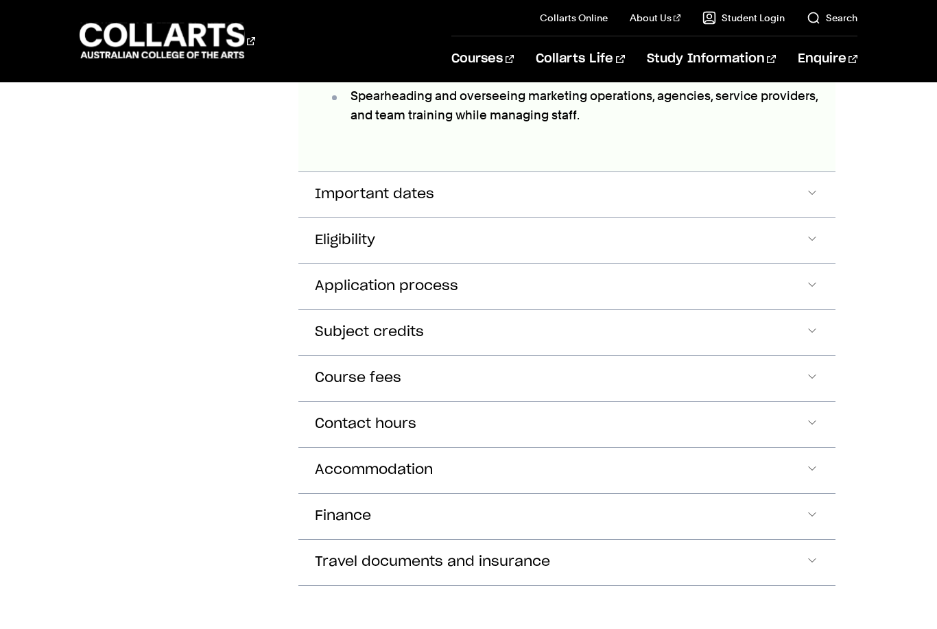
click at [534, 310] on button "Subject credits" at bounding box center [566, 332] width 537 height 45
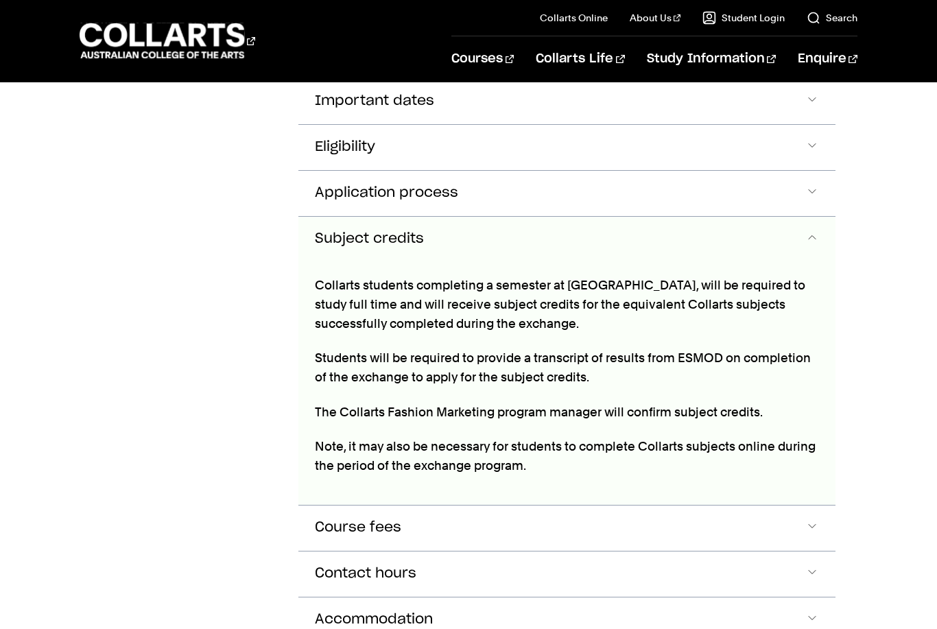
scroll to position [3972, 0]
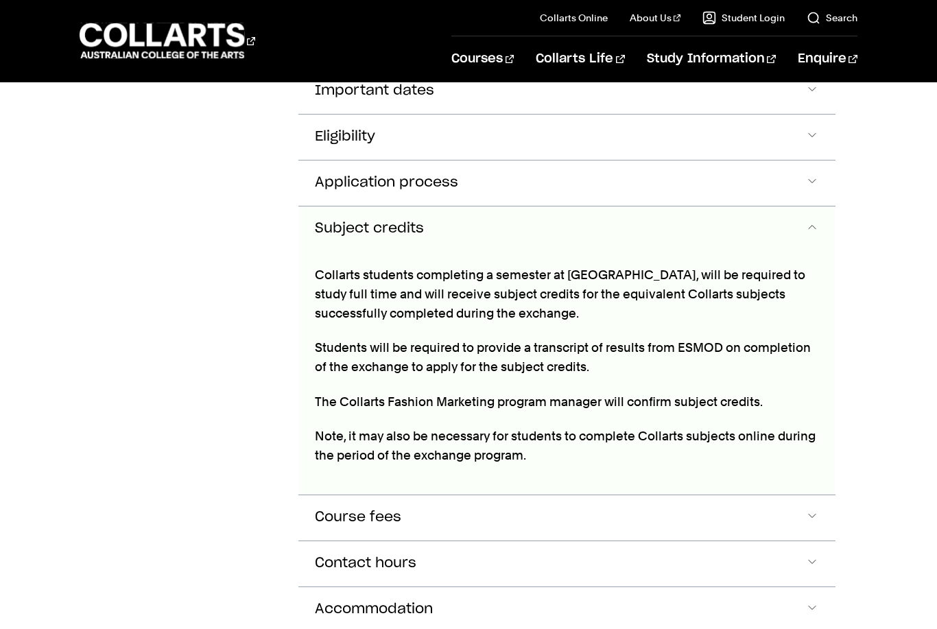
click at [591, 207] on button "Subject credits" at bounding box center [566, 229] width 537 height 45
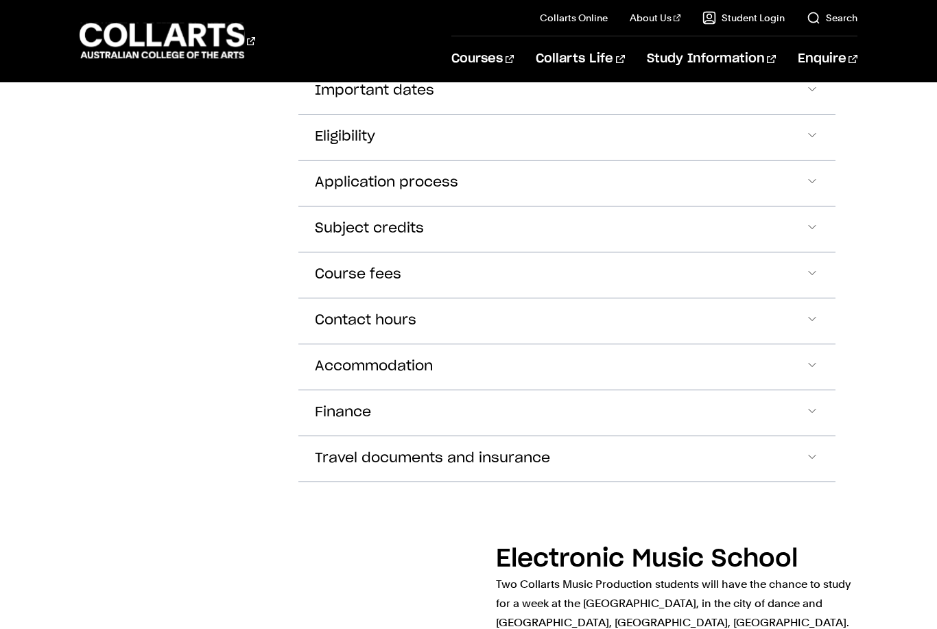
click at [561, 253] on button "Course fees" at bounding box center [566, 275] width 537 height 45
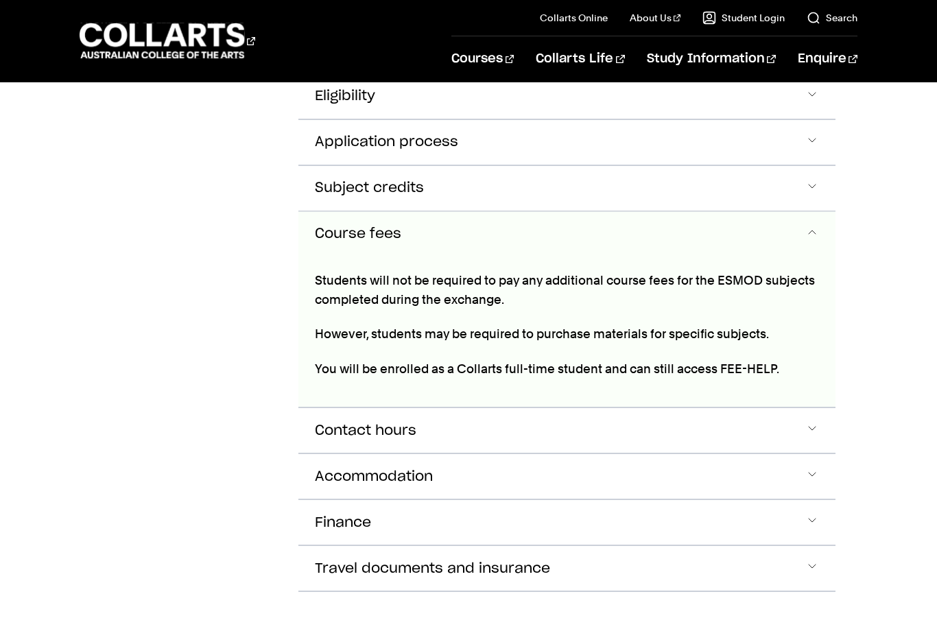
scroll to position [4018, 0]
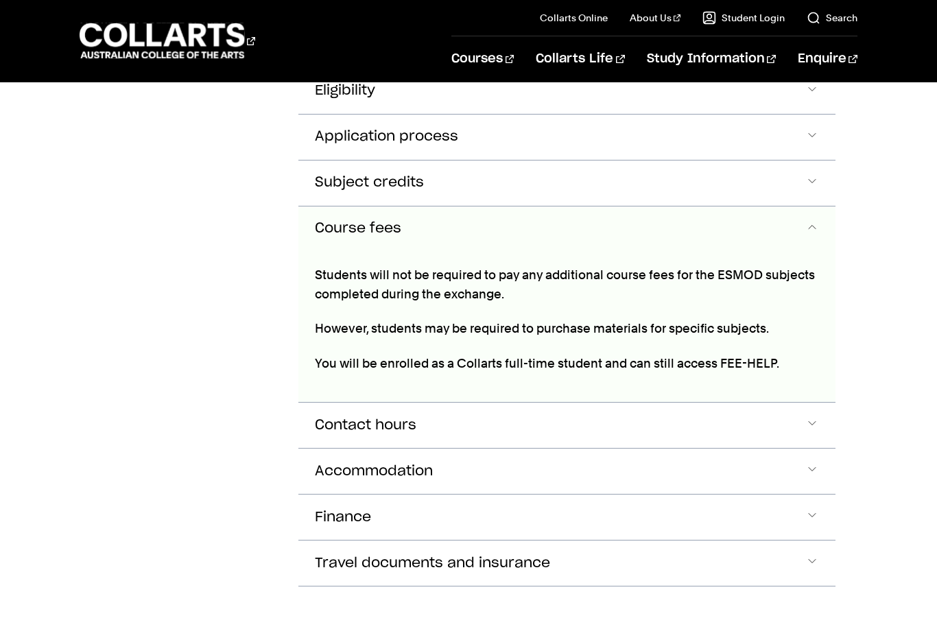
click at [585, 207] on button "Course fees" at bounding box center [566, 229] width 537 height 45
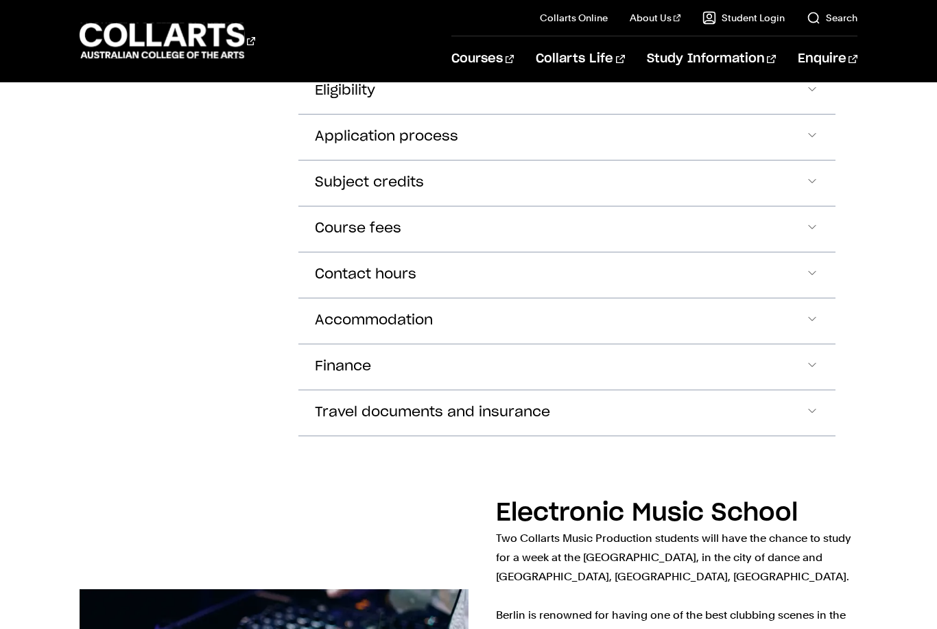
click at [567, 253] on button "Contact hours" at bounding box center [566, 275] width 537 height 45
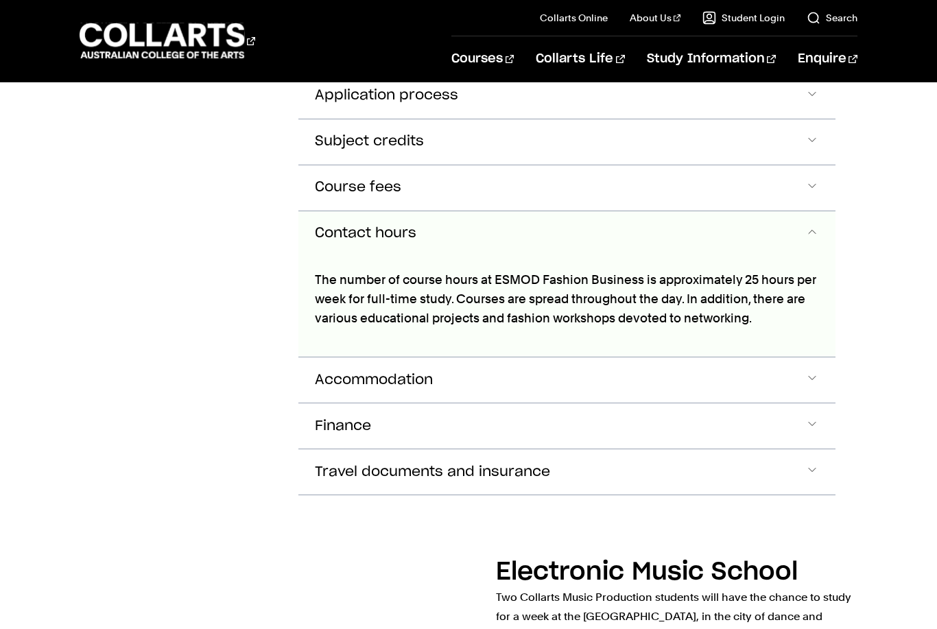
scroll to position [4064, 0]
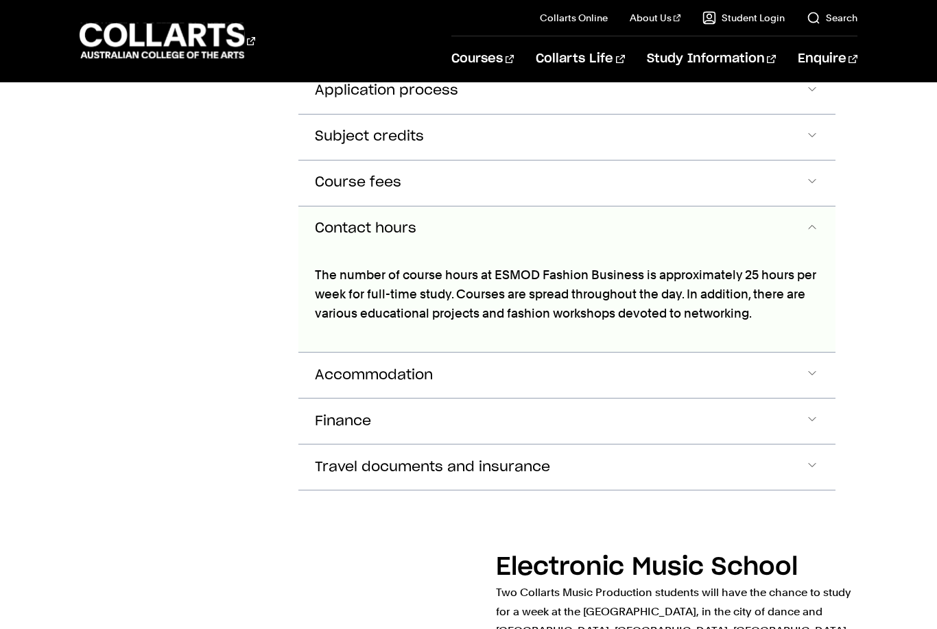
click at [578, 207] on button "Contact hours" at bounding box center [566, 229] width 537 height 45
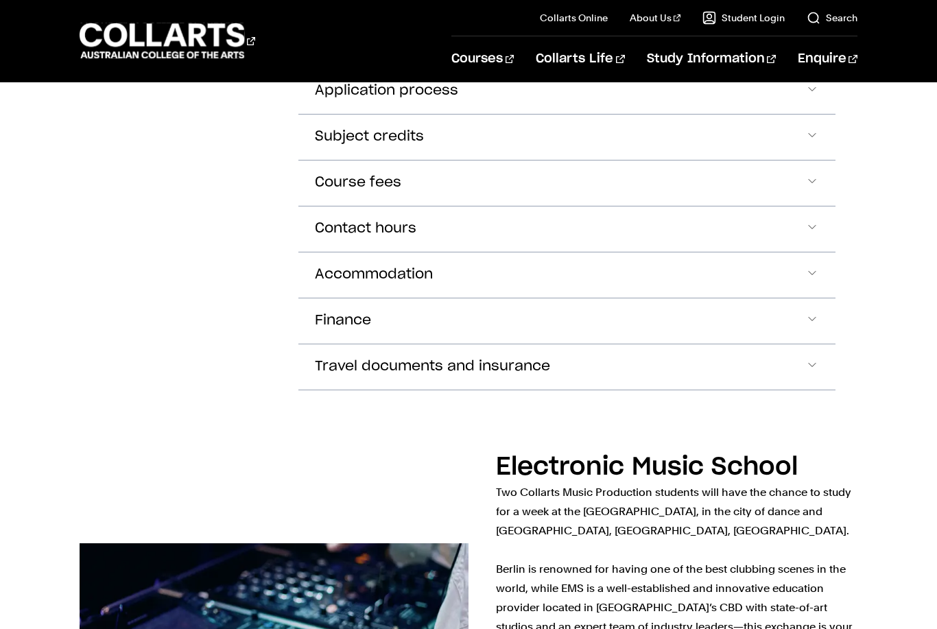
click at [555, 253] on button "Accommodation" at bounding box center [566, 275] width 537 height 45
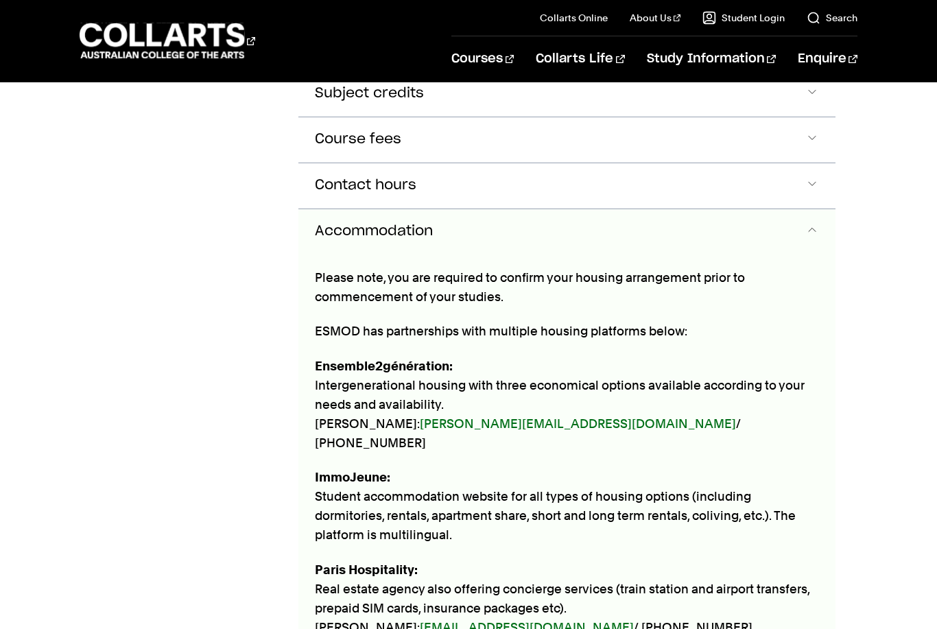
scroll to position [4110, 0]
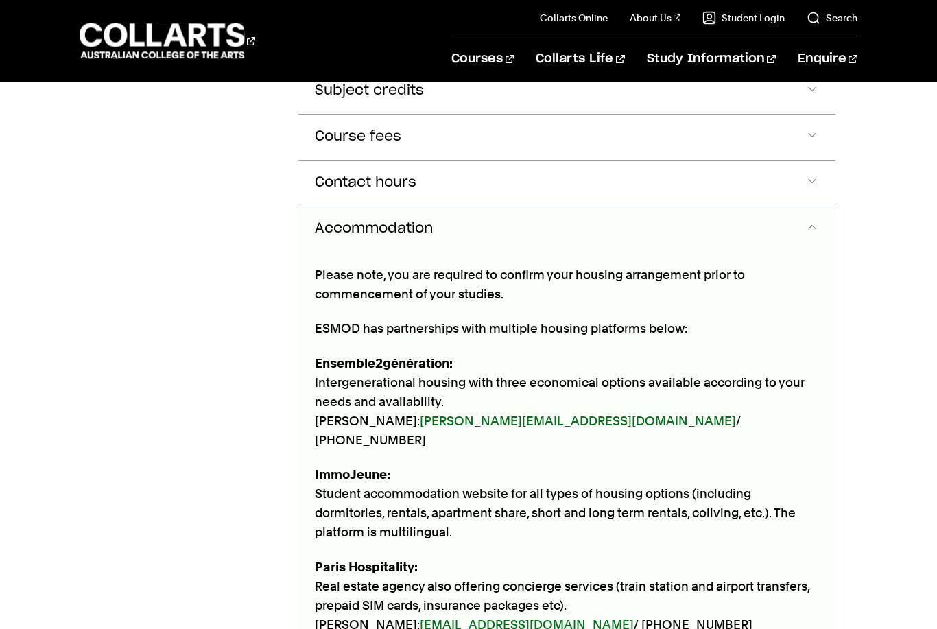
click at [581, 207] on button "Accommodation" at bounding box center [566, 229] width 537 height 45
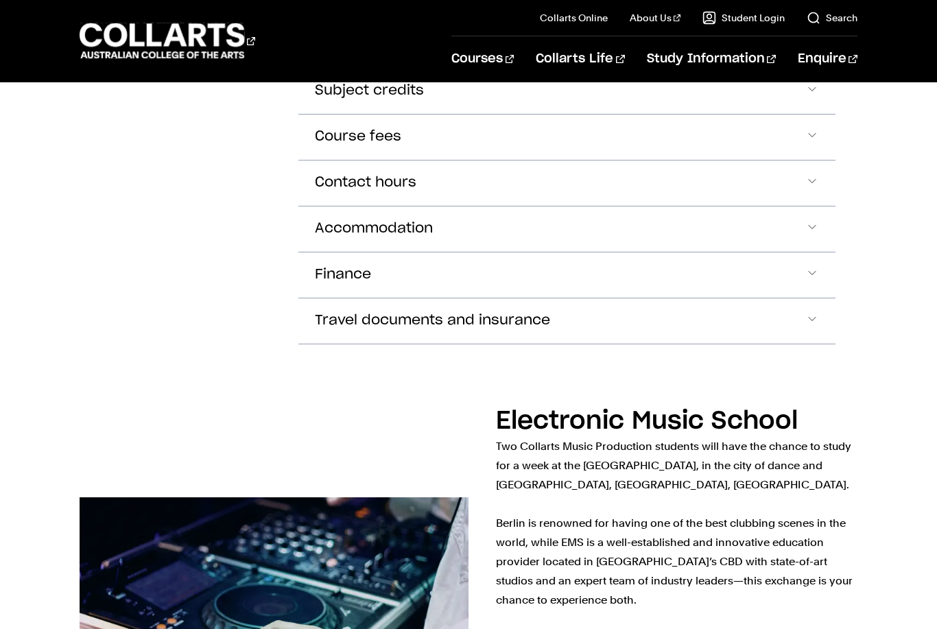
click at [511, 253] on button "Finance" at bounding box center [566, 275] width 537 height 45
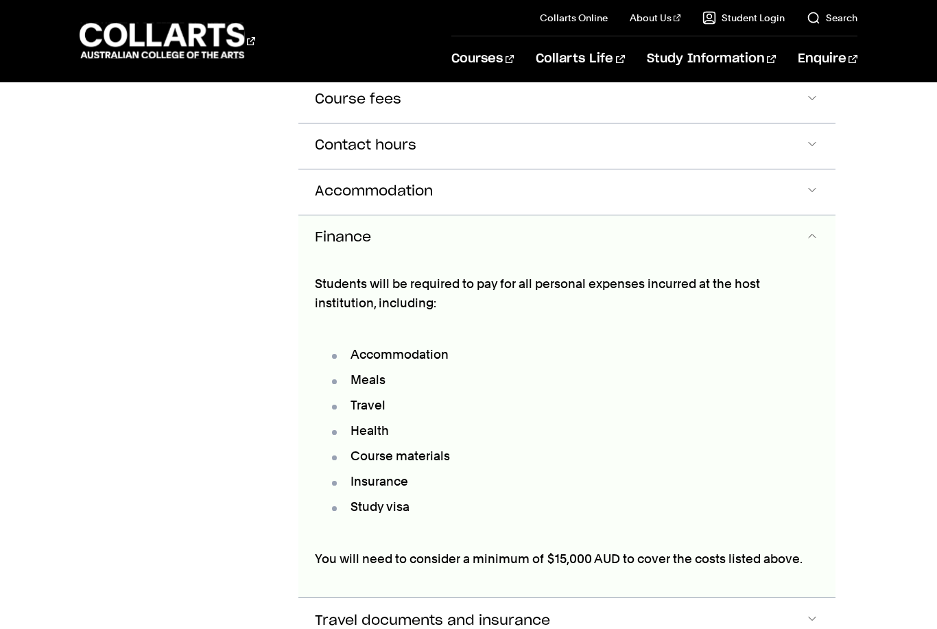
scroll to position [4156, 0]
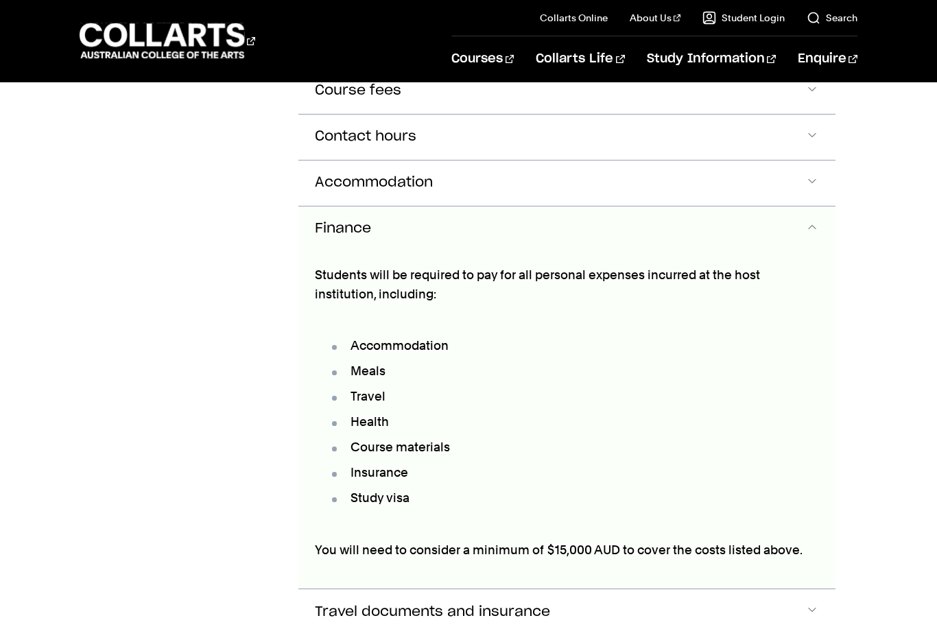
click at [509, 207] on button "Finance" at bounding box center [566, 229] width 537 height 45
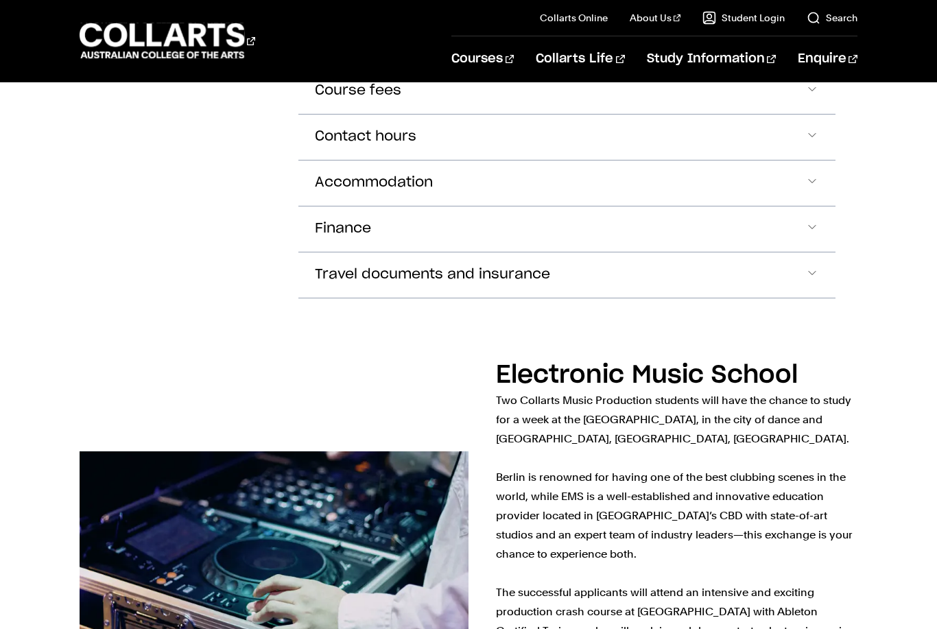
click at [503, 267] on span "Travel documents and insurance" at bounding box center [432, 275] width 235 height 16
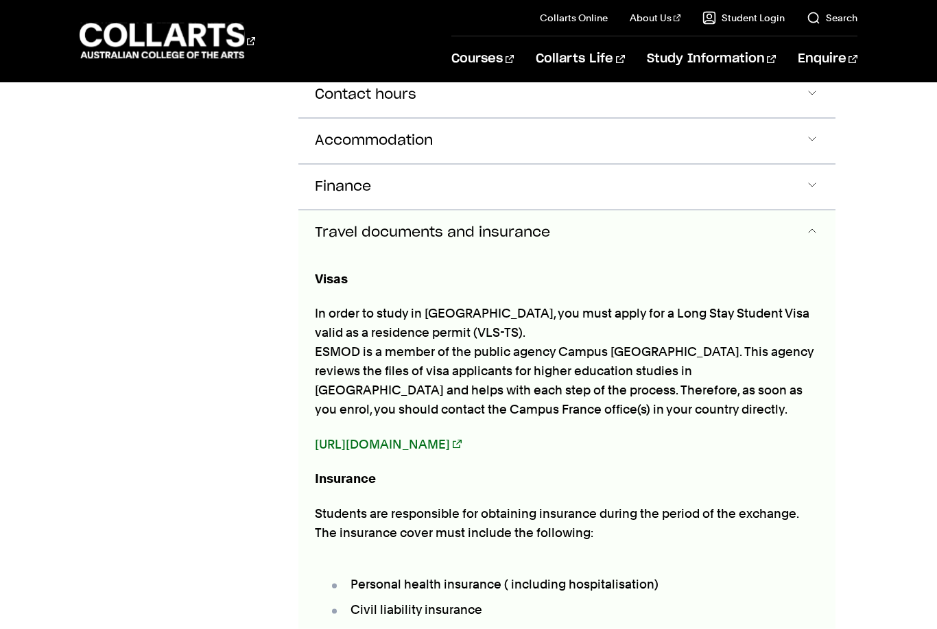
scroll to position [4202, 0]
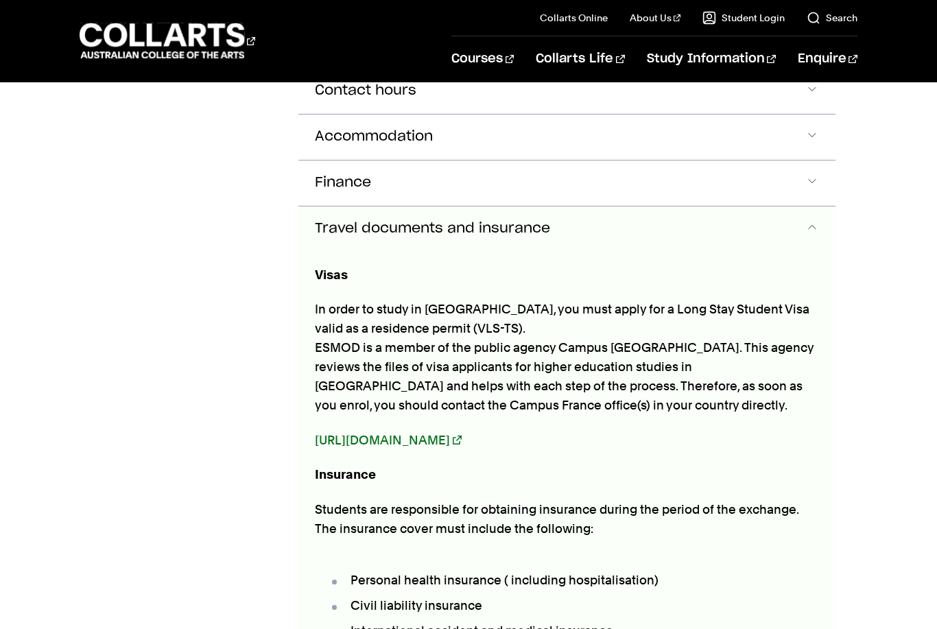
click at [530, 221] on span "Travel documents and insurance" at bounding box center [432, 229] width 235 height 16
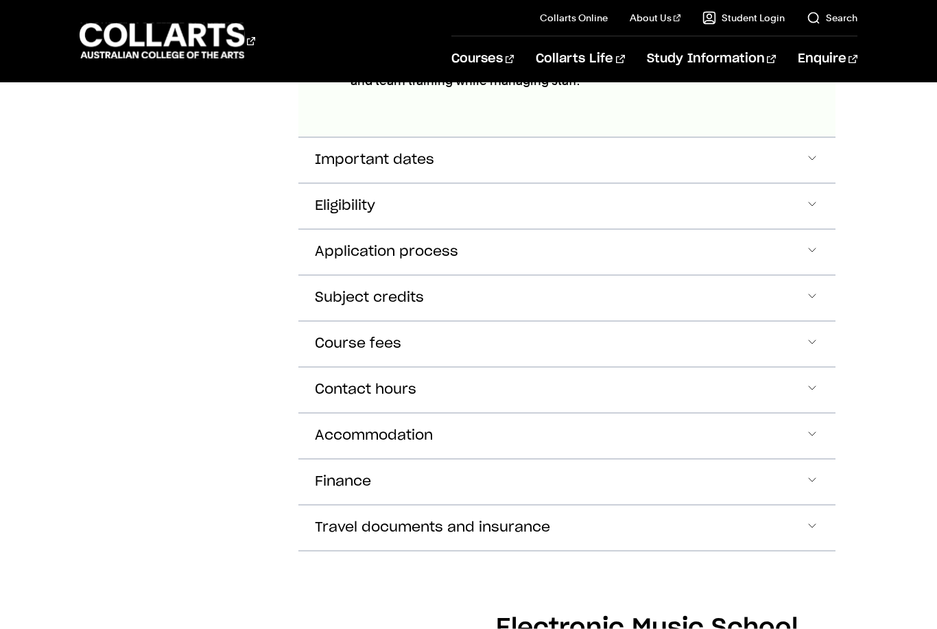
click at [510, 322] on button "Course fees" at bounding box center [566, 344] width 537 height 45
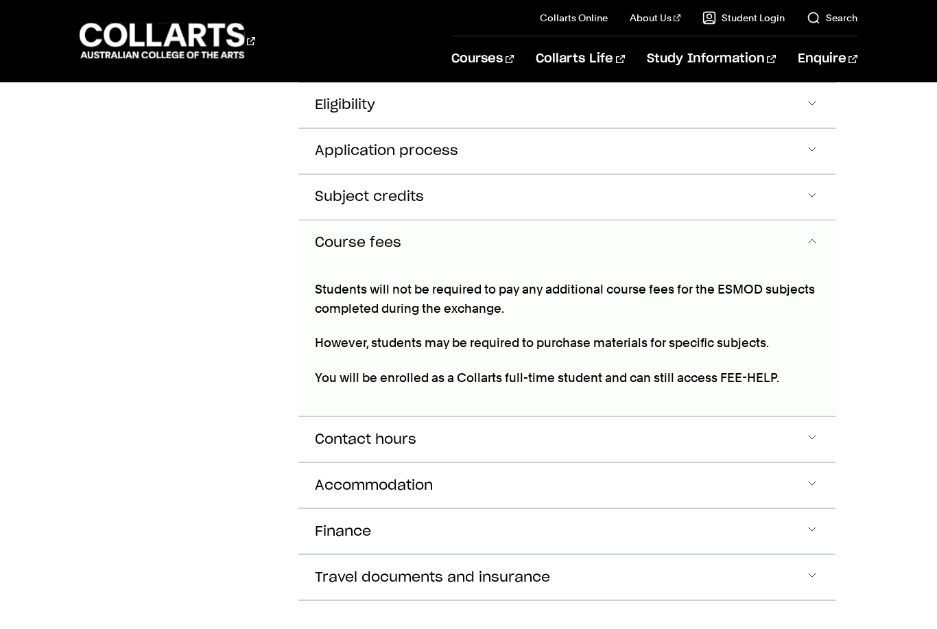
scroll to position [4018, 0]
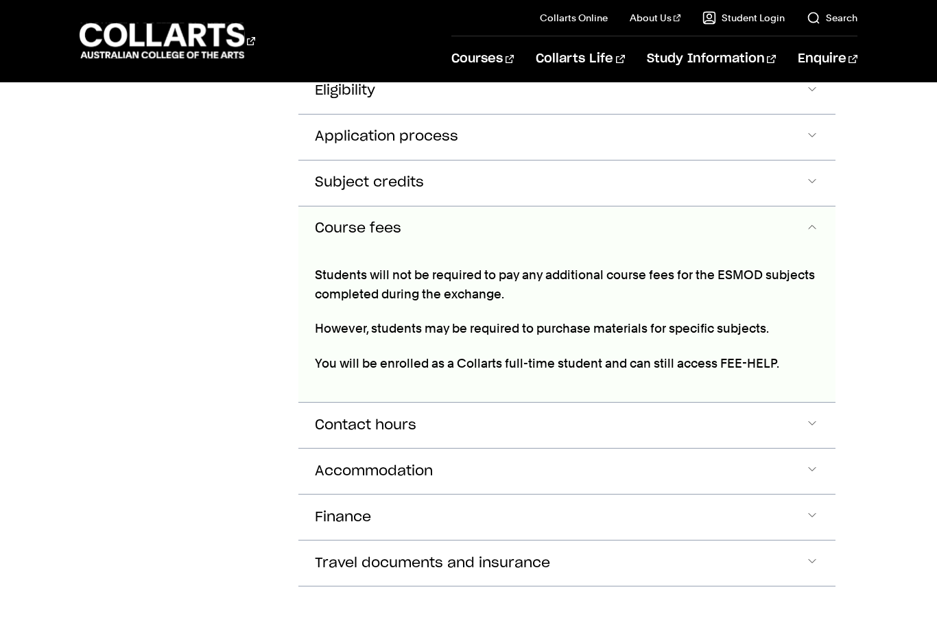
click at [497, 207] on button "Course fees" at bounding box center [566, 229] width 537 height 45
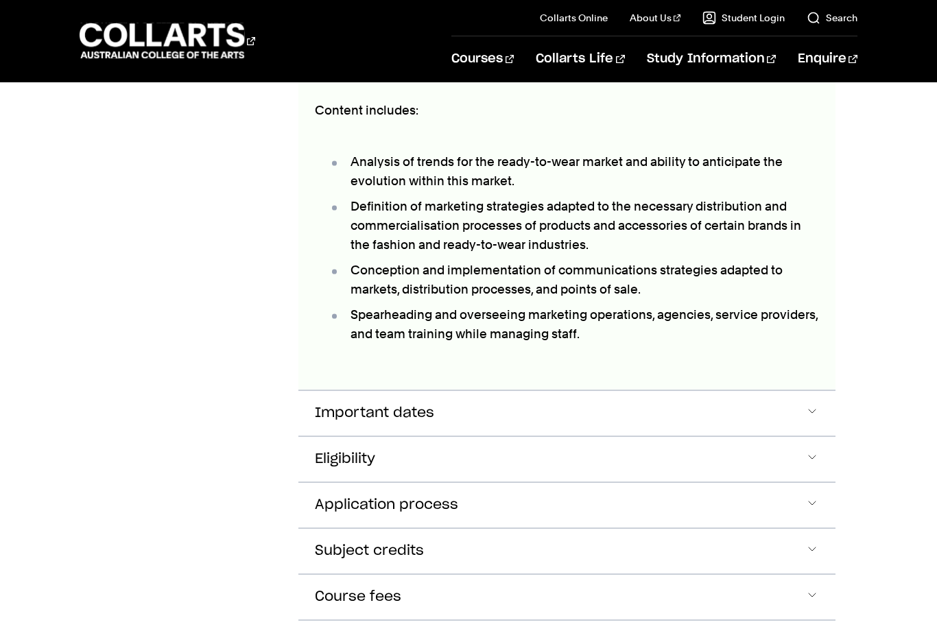
click at [518, 391] on button "Important dates" at bounding box center [566, 413] width 537 height 45
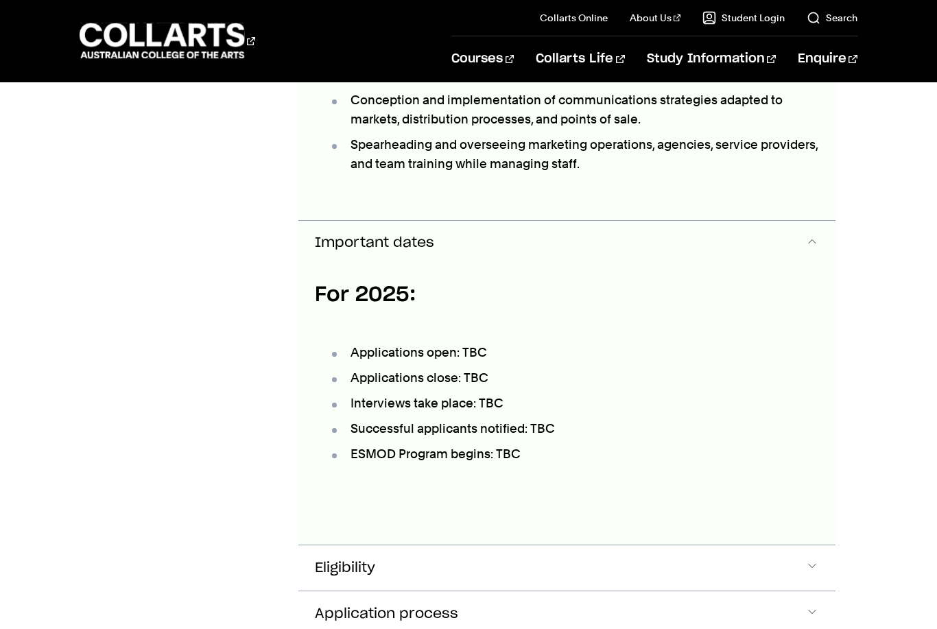
scroll to position [3834, 0]
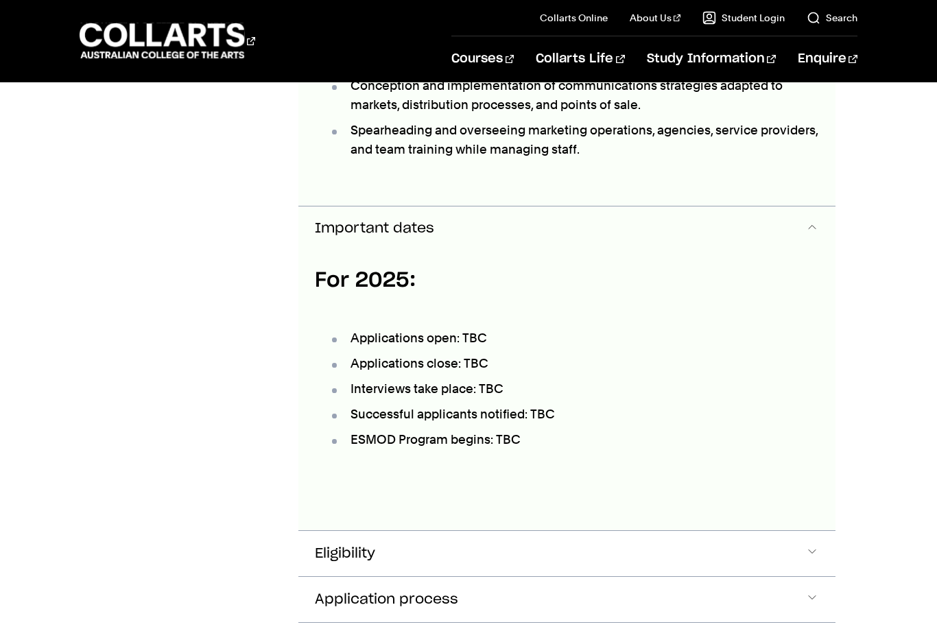
click at [550, 207] on button "Important dates" at bounding box center [566, 229] width 537 height 45
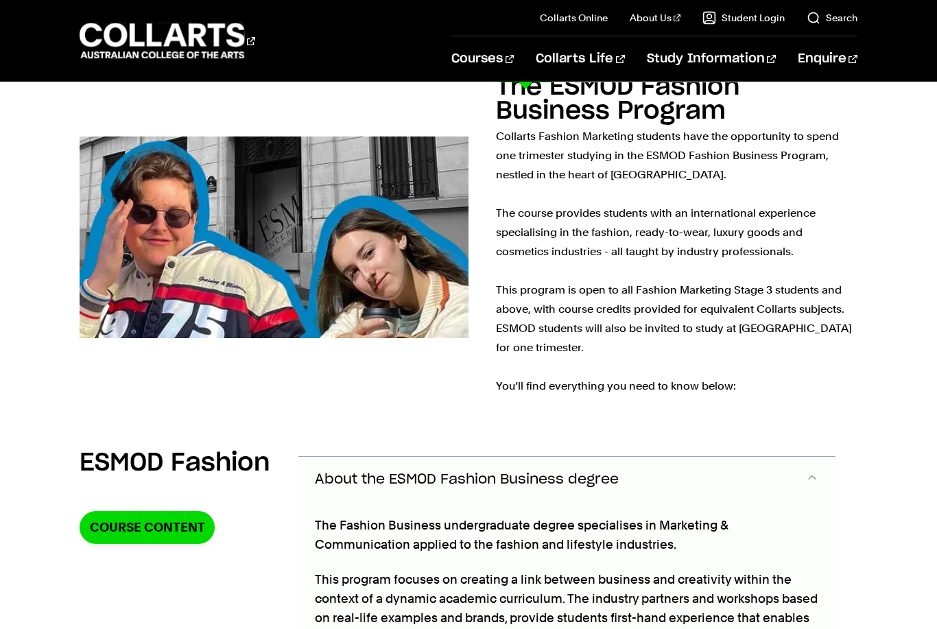
scroll to position [3035, 0]
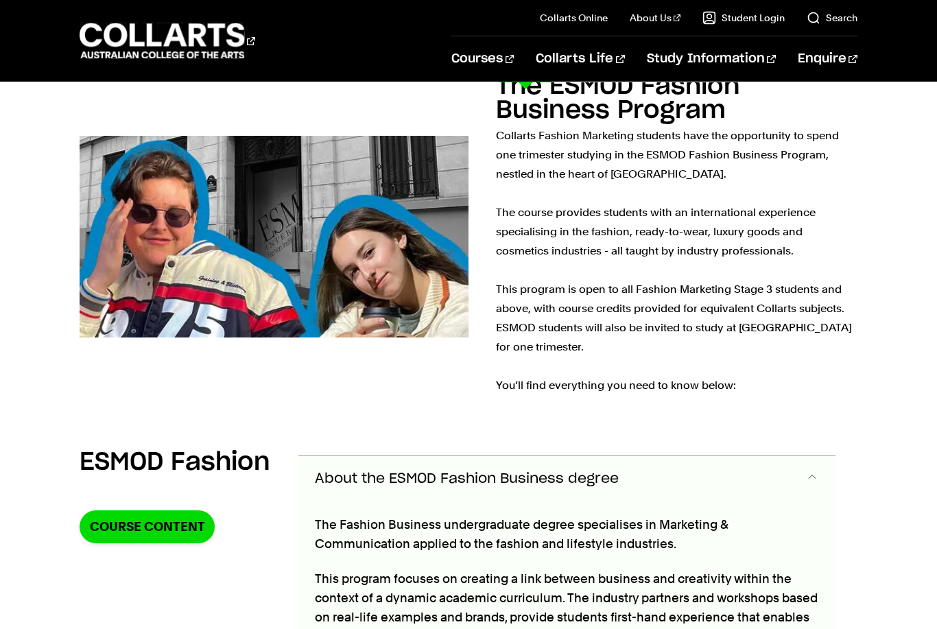
click at [328, 214] on link "Fashion Marketing (Branding & Communication)" at bounding box center [368, 211] width 179 height 33
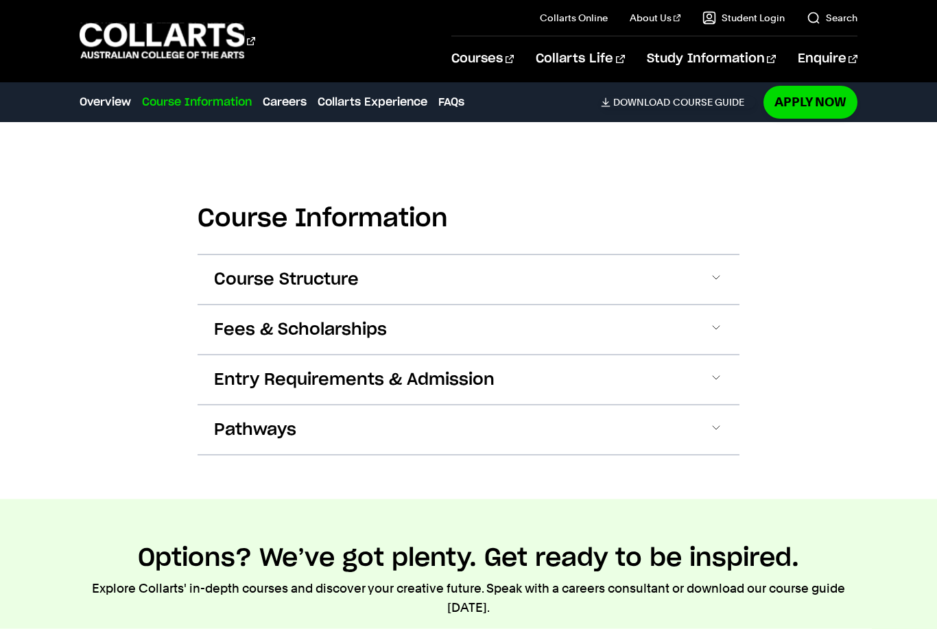
click at [556, 269] on button "Course Structure" at bounding box center [469, 279] width 542 height 49
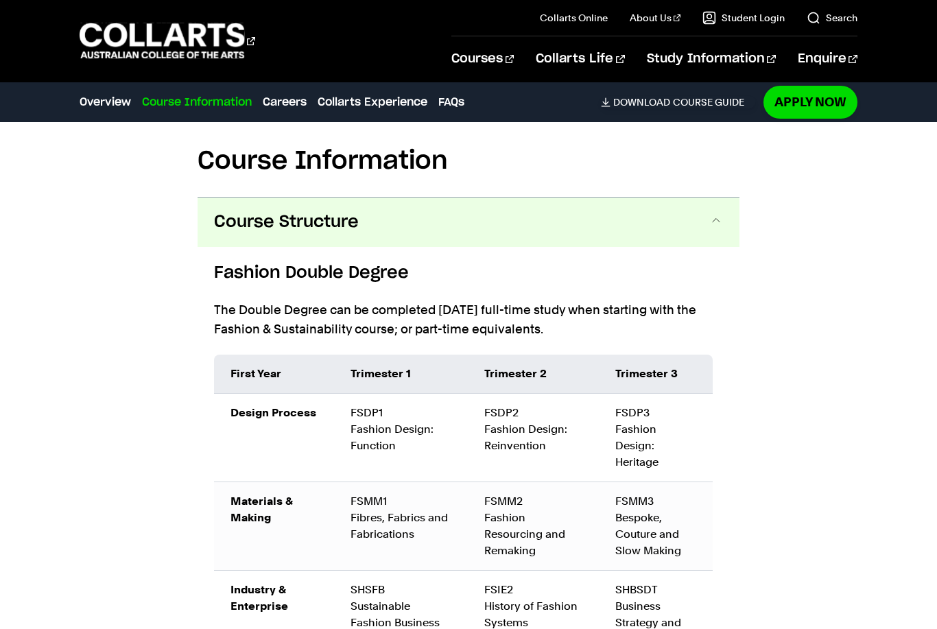
scroll to position [1434, 0]
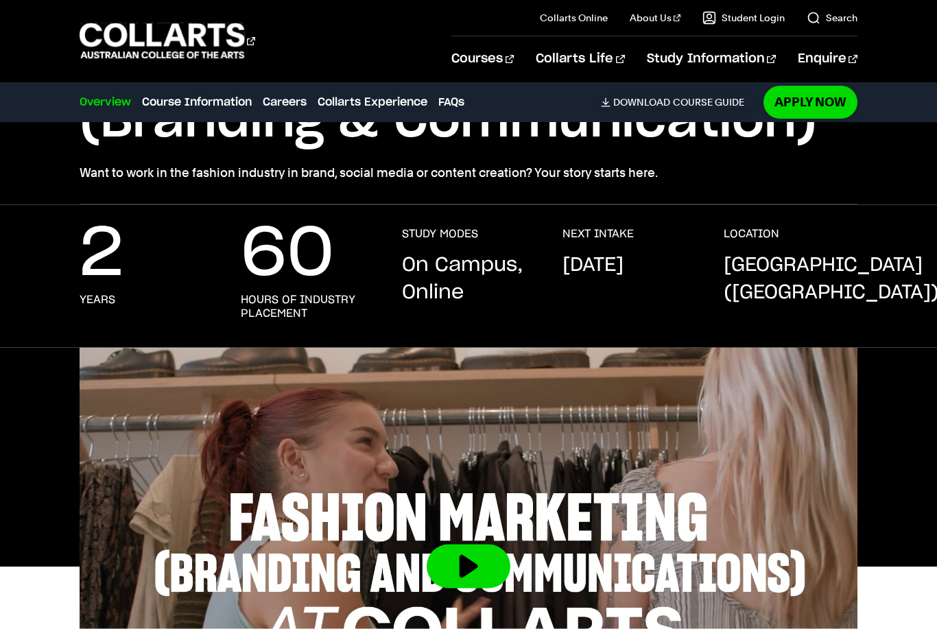
scroll to position [188, 0]
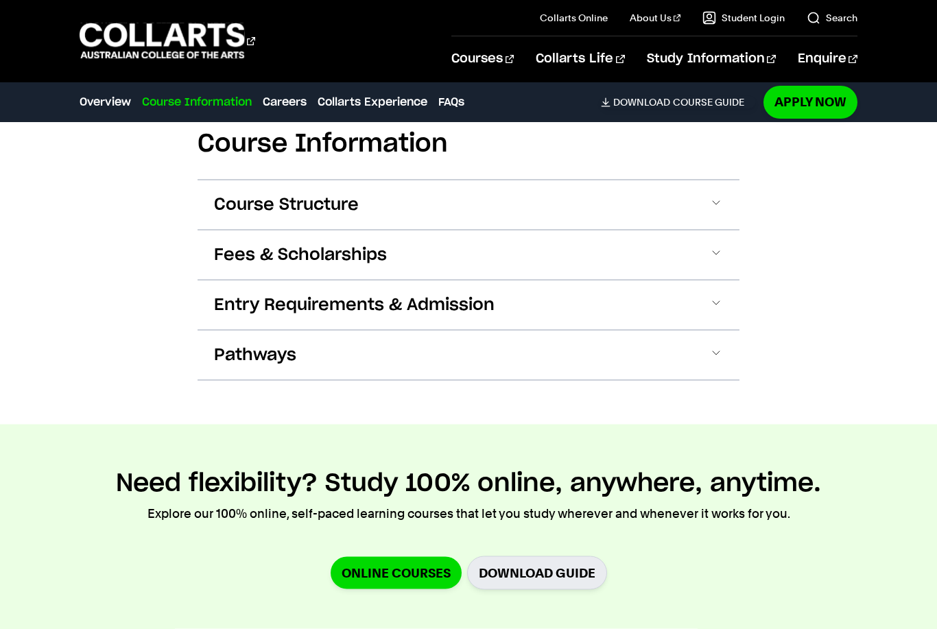
click at [489, 250] on button "Fees & Scholarships" at bounding box center [469, 255] width 542 height 49
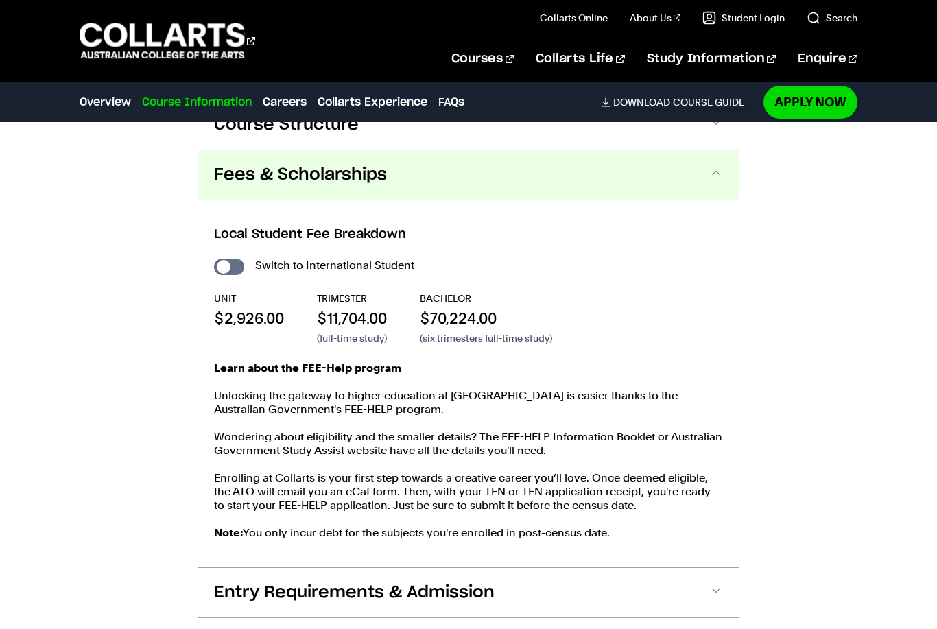
scroll to position [1568, 0]
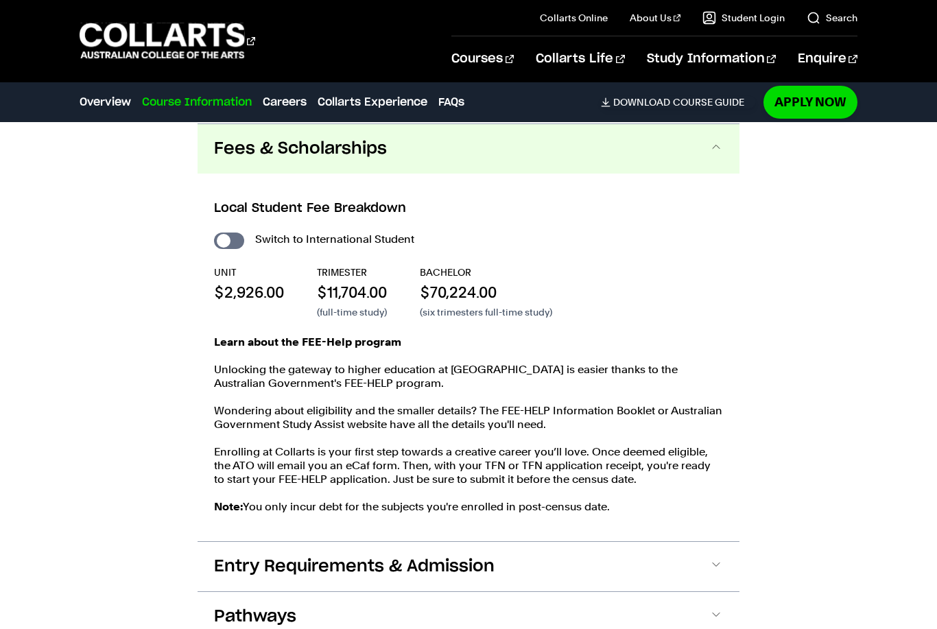
click at [541, 200] on h3 "Local Student Fee Breakdown" at bounding box center [468, 209] width 509 height 18
click at [591, 141] on button "Fees & Scholarships" at bounding box center [469, 148] width 542 height 49
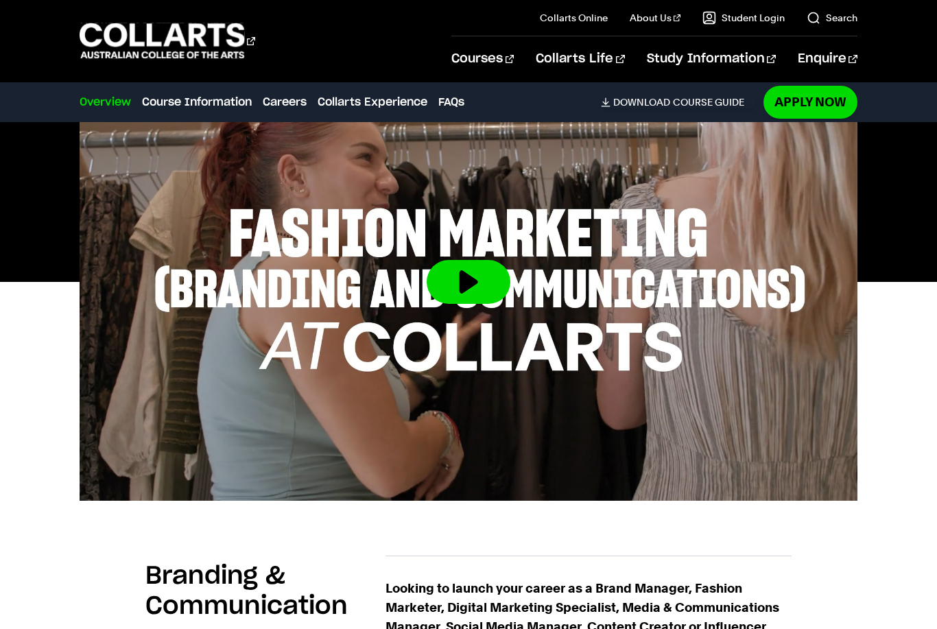
scroll to position [0, 0]
